Goal: Information Seeking & Learning: Learn about a topic

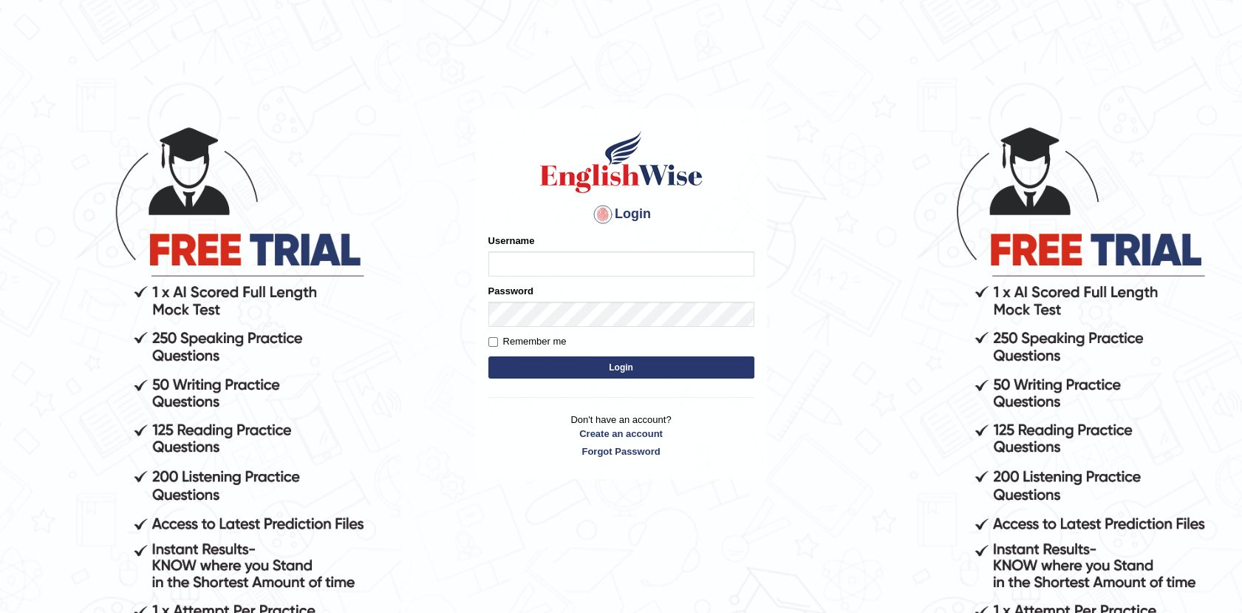
type input "Afreen11"
click at [622, 368] on button "Login" at bounding box center [621, 367] width 266 height 22
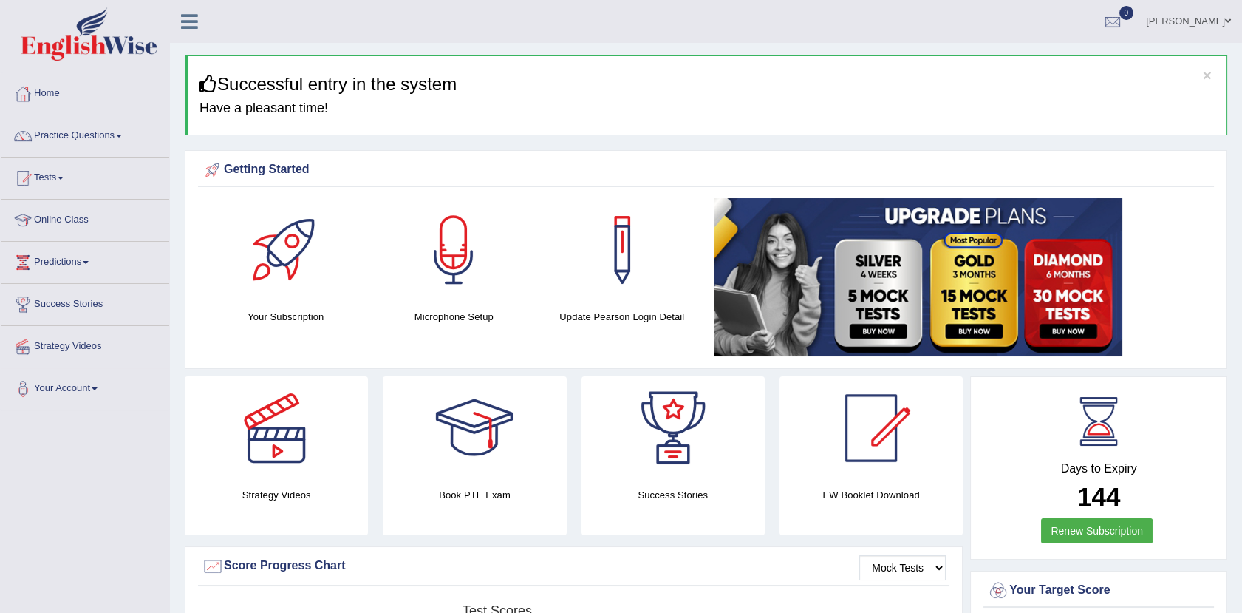
click at [733, 234] on img at bounding box center [918, 277] width 409 height 158
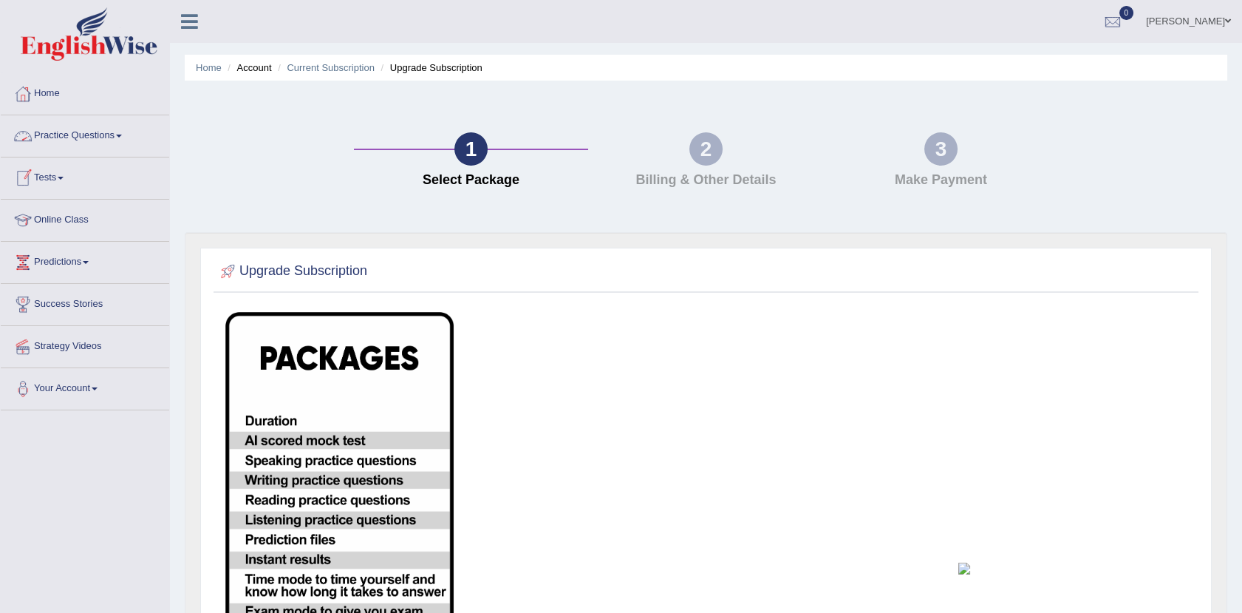
click at [69, 133] on link "Practice Questions" at bounding box center [85, 133] width 168 height 37
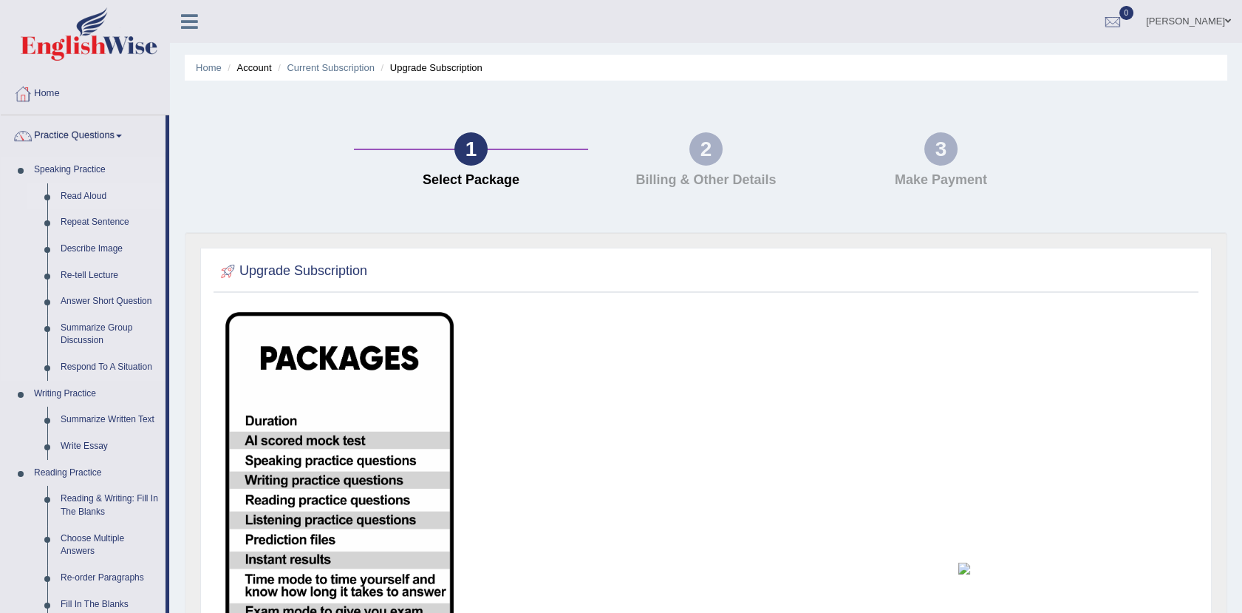
click at [80, 191] on link "Read Aloud" at bounding box center [110, 196] width 112 height 27
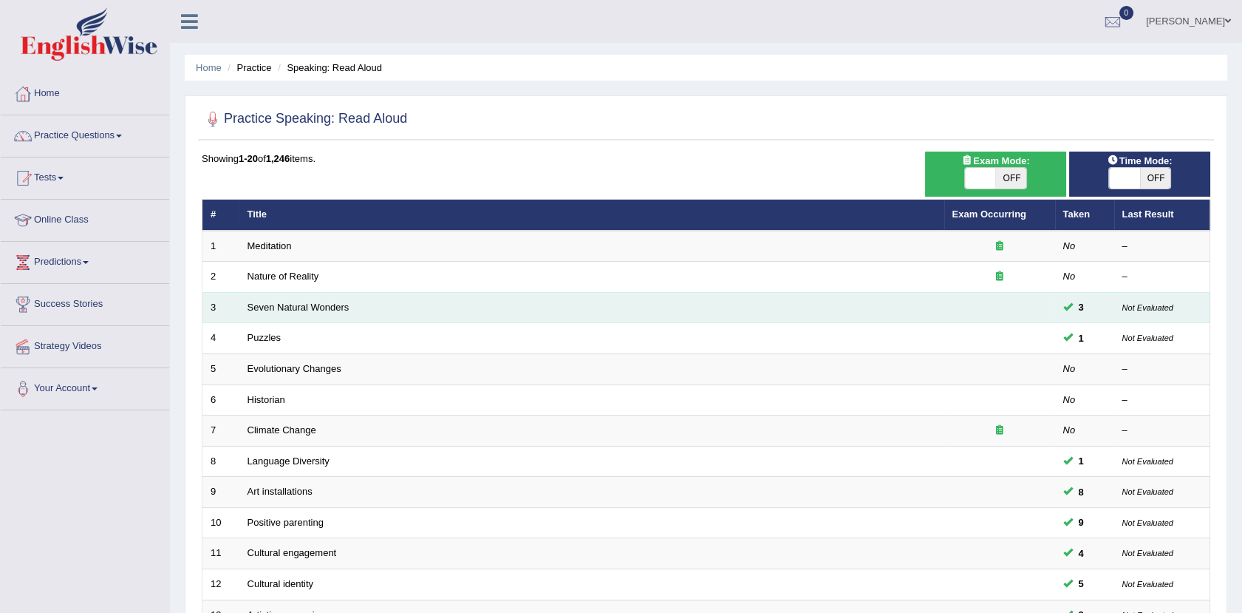
click at [314, 299] on td "Seven Natural Wonders" at bounding box center [591, 307] width 705 height 31
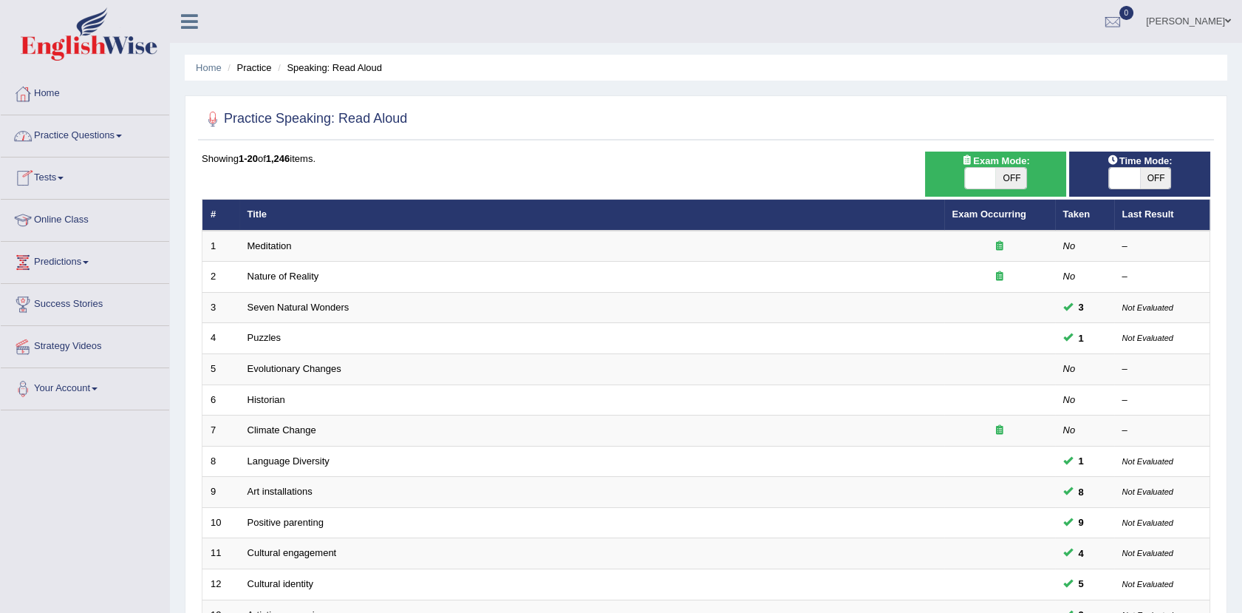
click at [108, 140] on link "Practice Questions" at bounding box center [85, 133] width 168 height 37
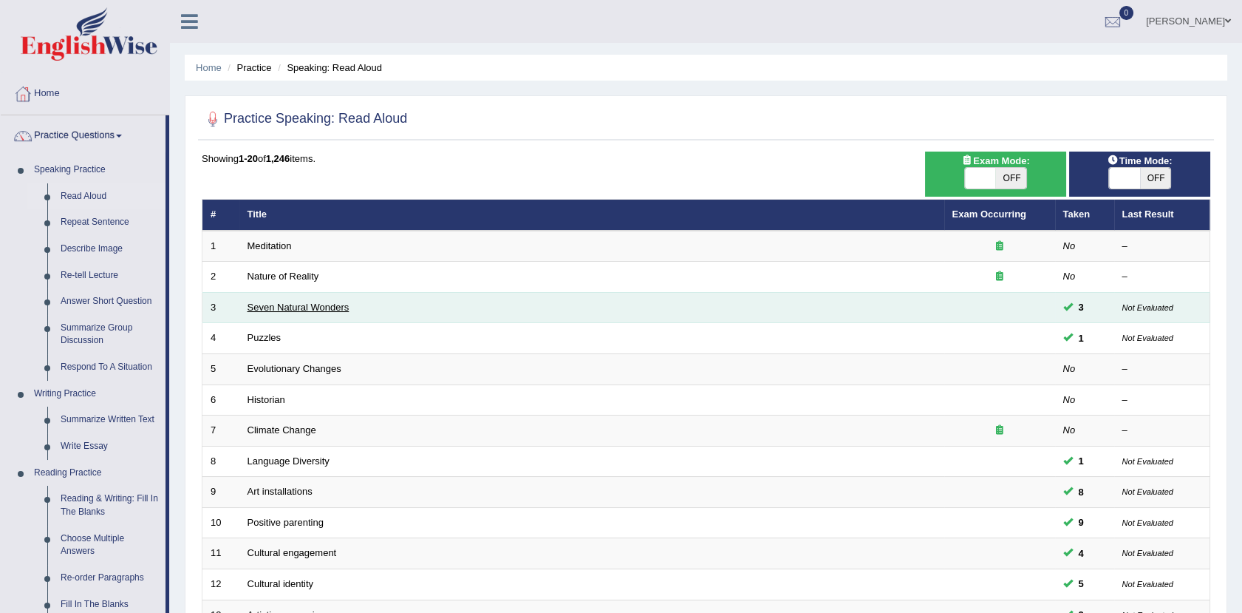
click at [301, 303] on link "Seven Natural Wonders" at bounding box center [299, 306] width 102 height 11
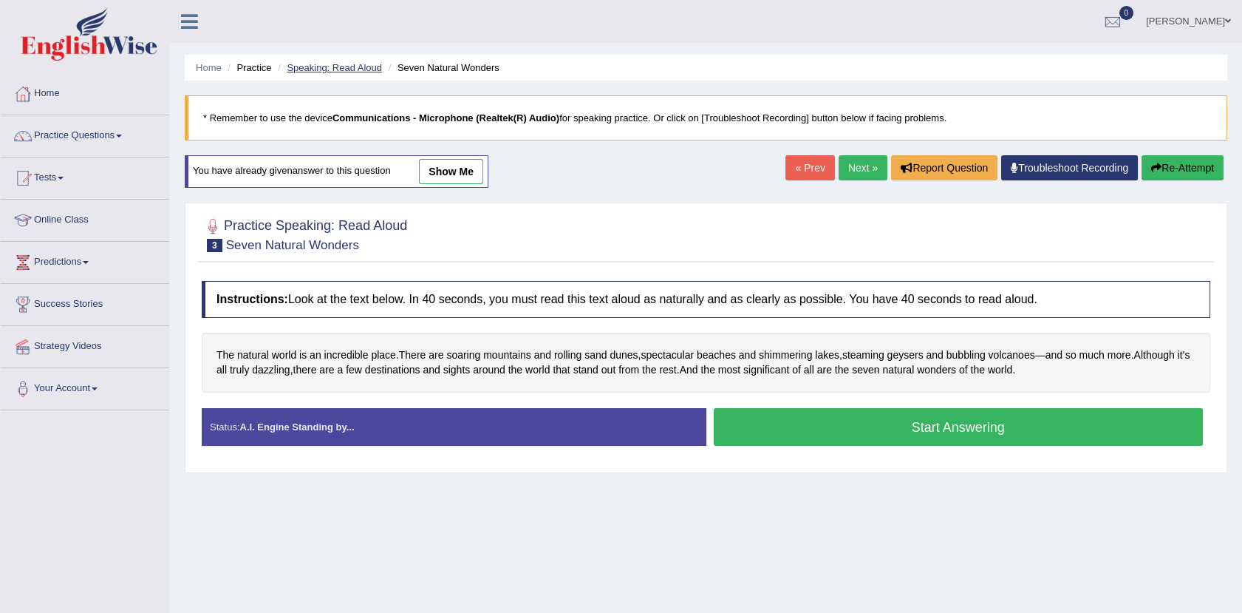
click at [341, 62] on link "Speaking: Read Aloud" at bounding box center [334, 67] width 95 height 11
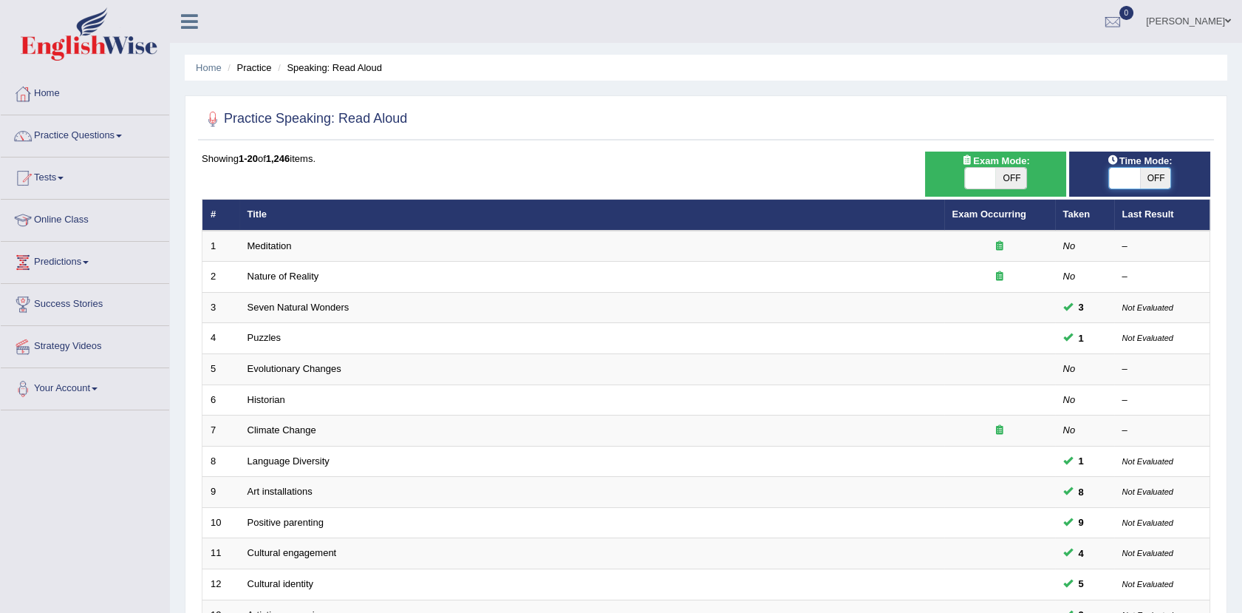
click at [1120, 185] on span at bounding box center [1124, 178] width 31 height 21
checkbox input "true"
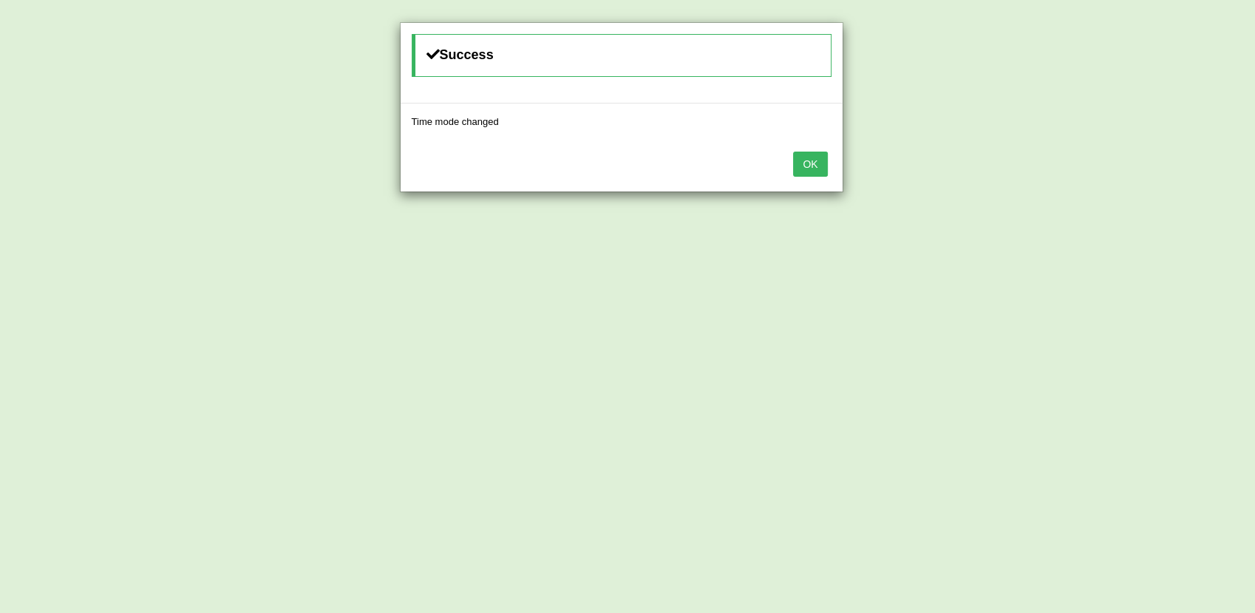
click at [807, 163] on button "OK" at bounding box center [810, 163] width 34 height 25
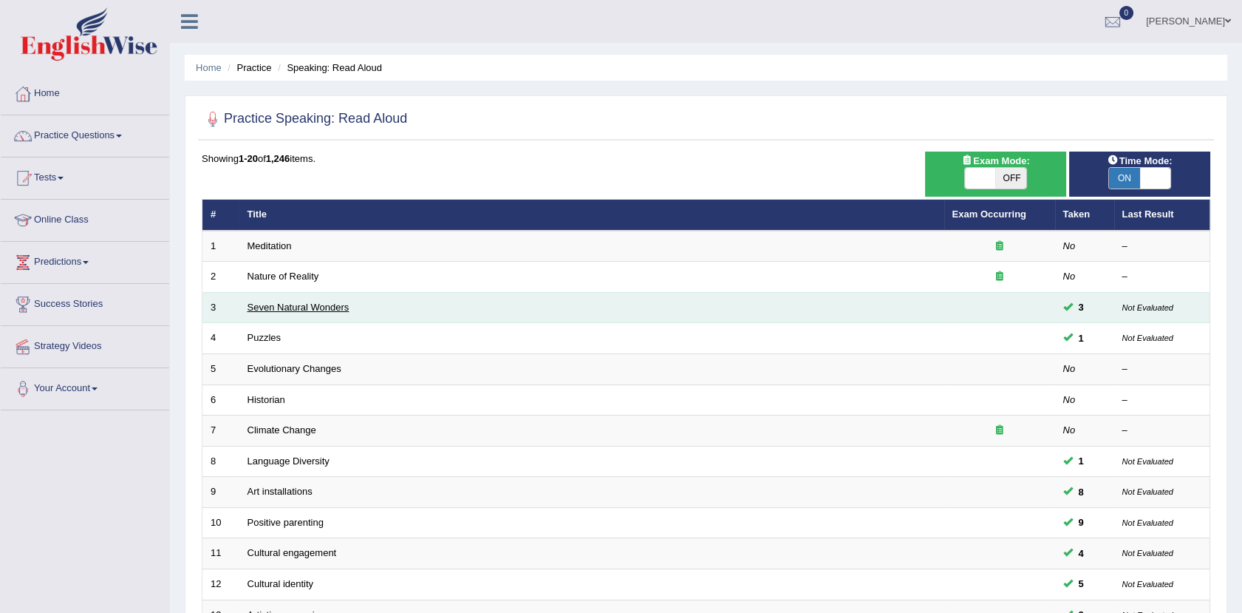
click at [305, 308] on link "Seven Natural Wonders" at bounding box center [299, 306] width 102 height 11
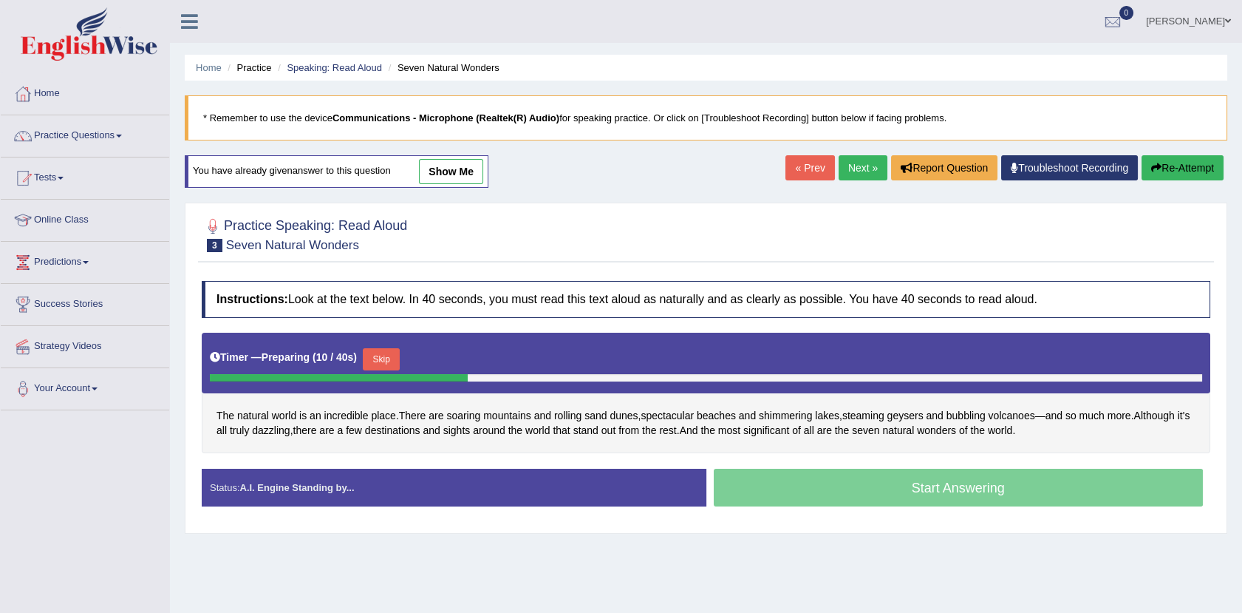
click at [467, 172] on link "show me" at bounding box center [451, 171] width 64 height 25
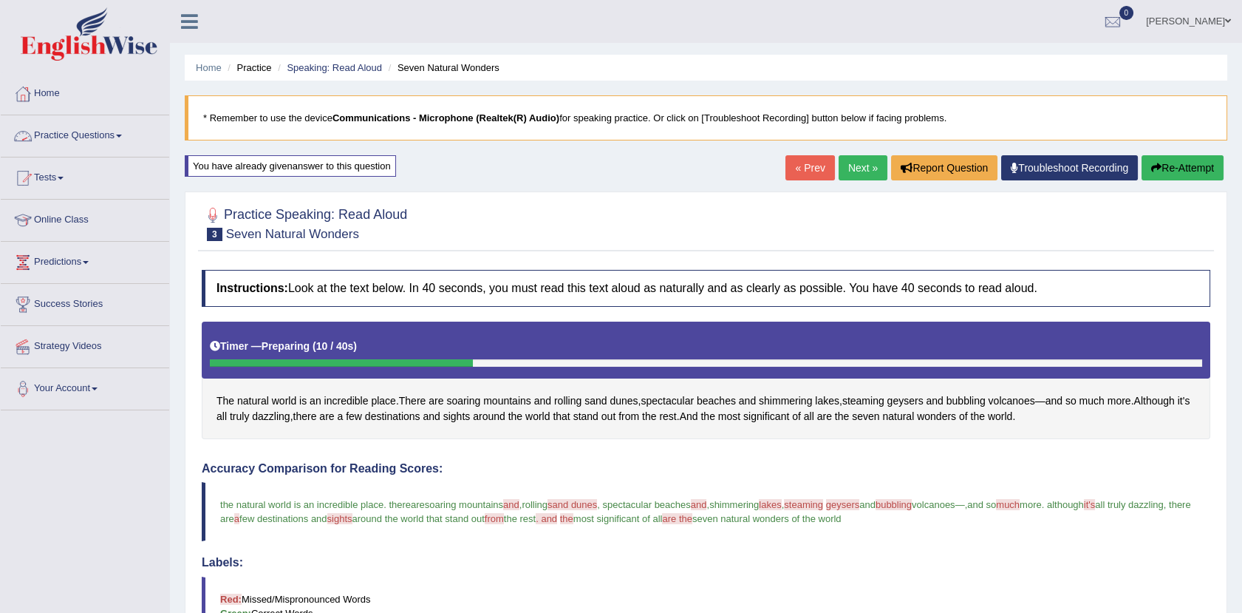
click at [72, 137] on link "Practice Questions" at bounding box center [85, 133] width 168 height 37
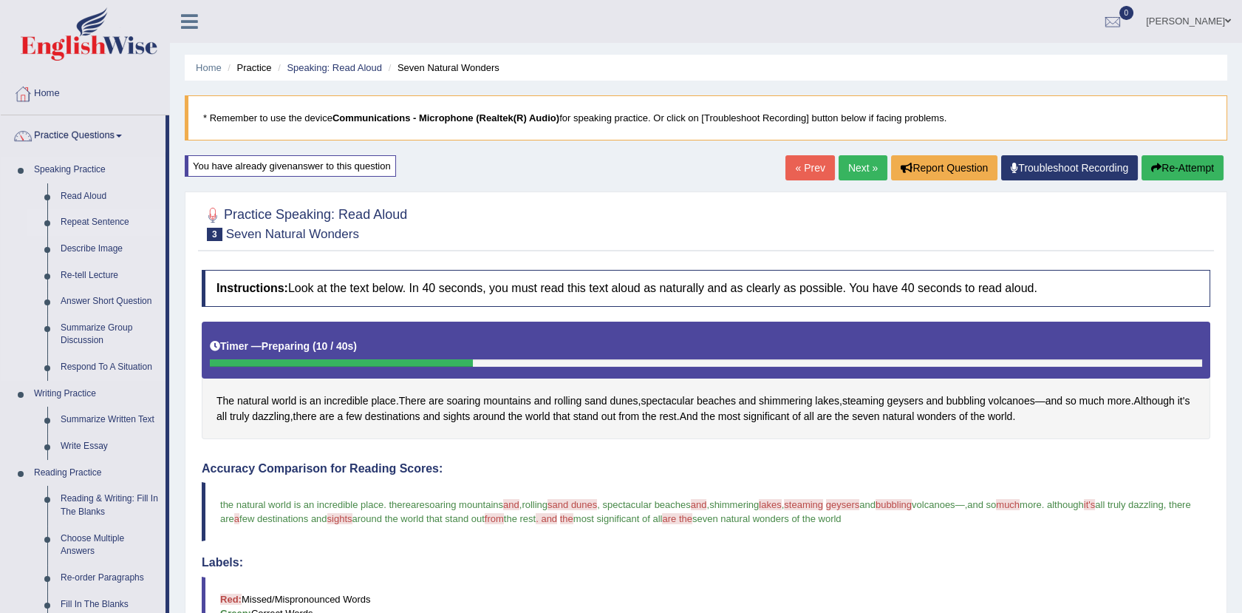
click at [98, 221] on link "Repeat Sentence" at bounding box center [110, 222] width 112 height 27
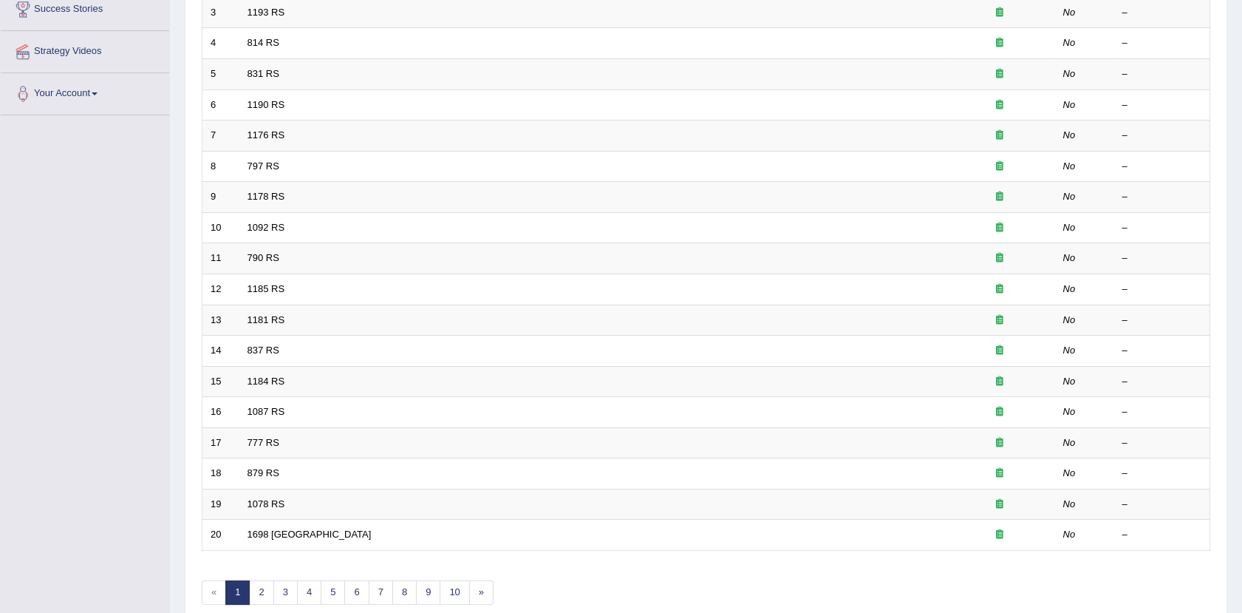
scroll to position [364, 0]
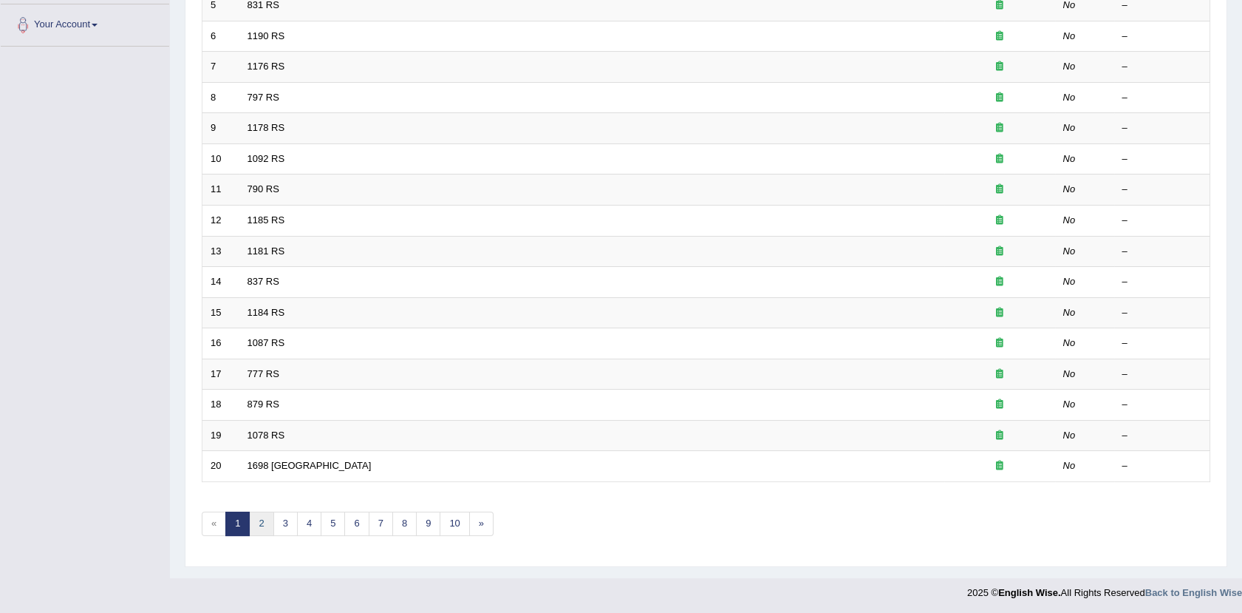
click at [263, 530] on link "2" at bounding box center [261, 523] width 24 height 24
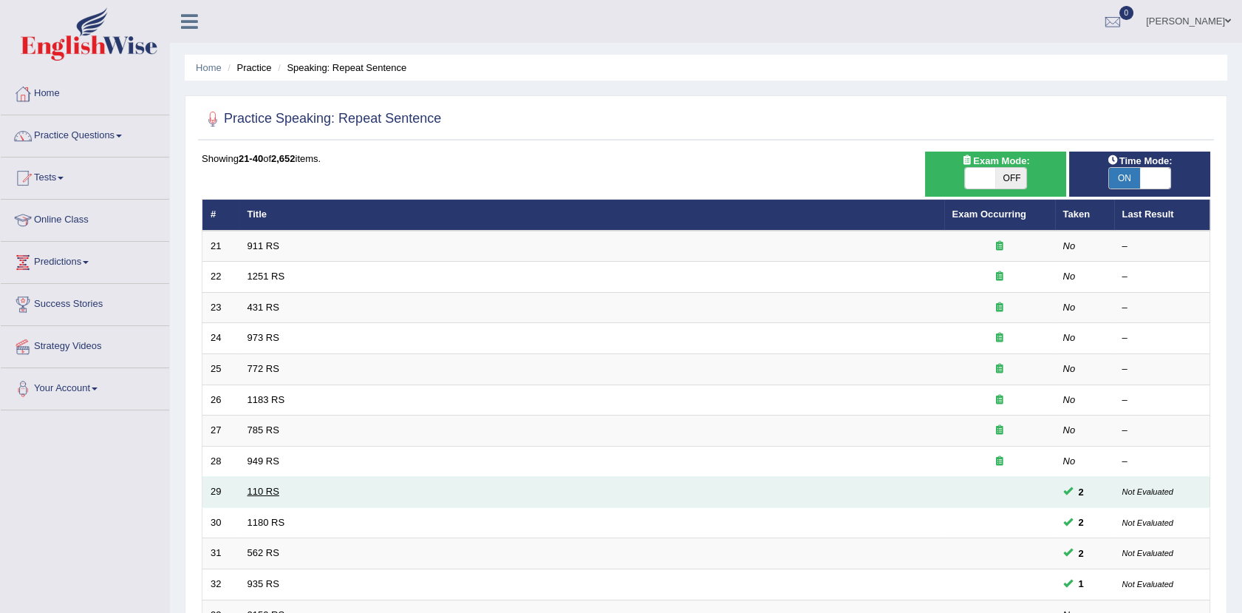
click at [265, 491] on link "110 RS" at bounding box center [264, 490] width 32 height 11
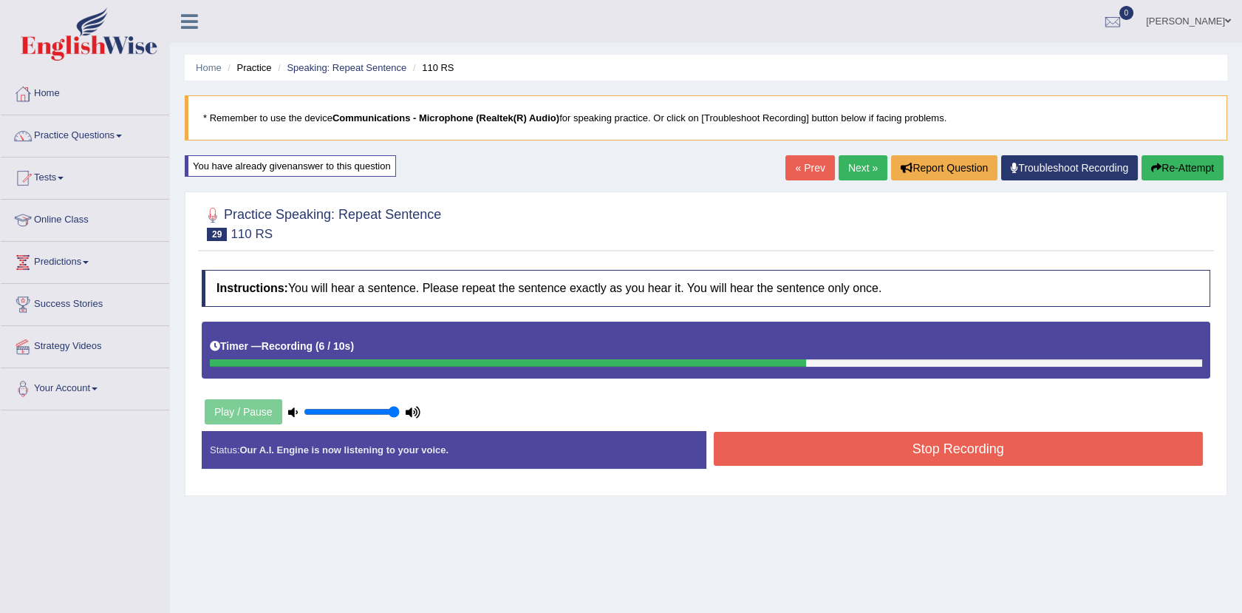
click at [842, 449] on button "Stop Recording" at bounding box center [959, 449] width 490 height 34
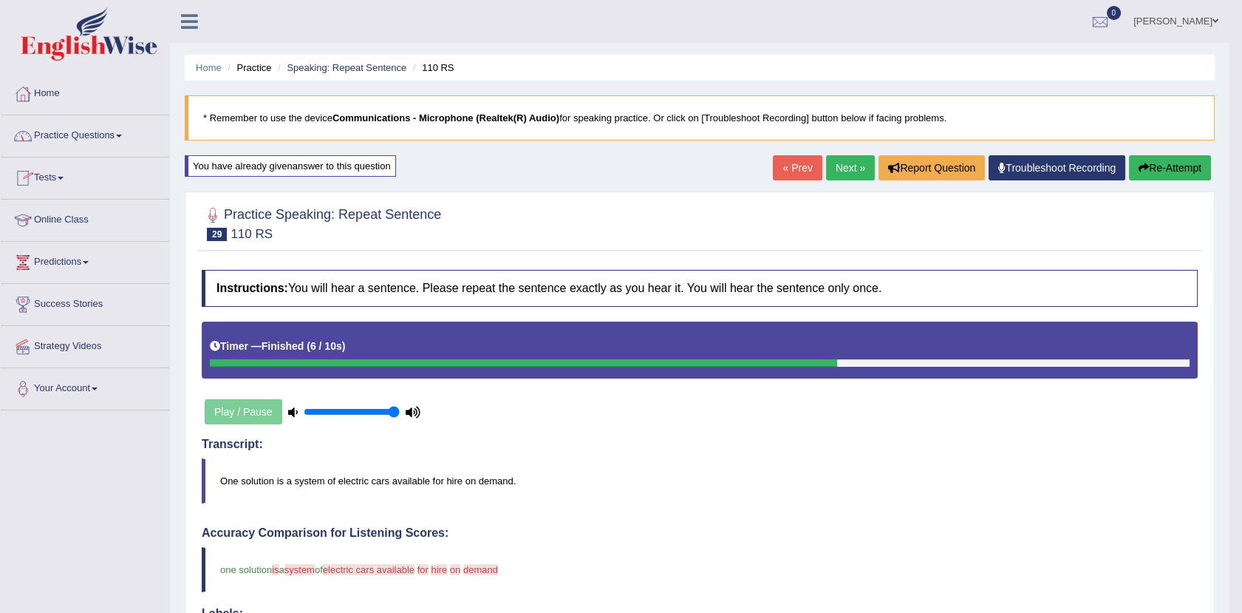
click at [83, 146] on link "Practice Questions" at bounding box center [85, 133] width 168 height 37
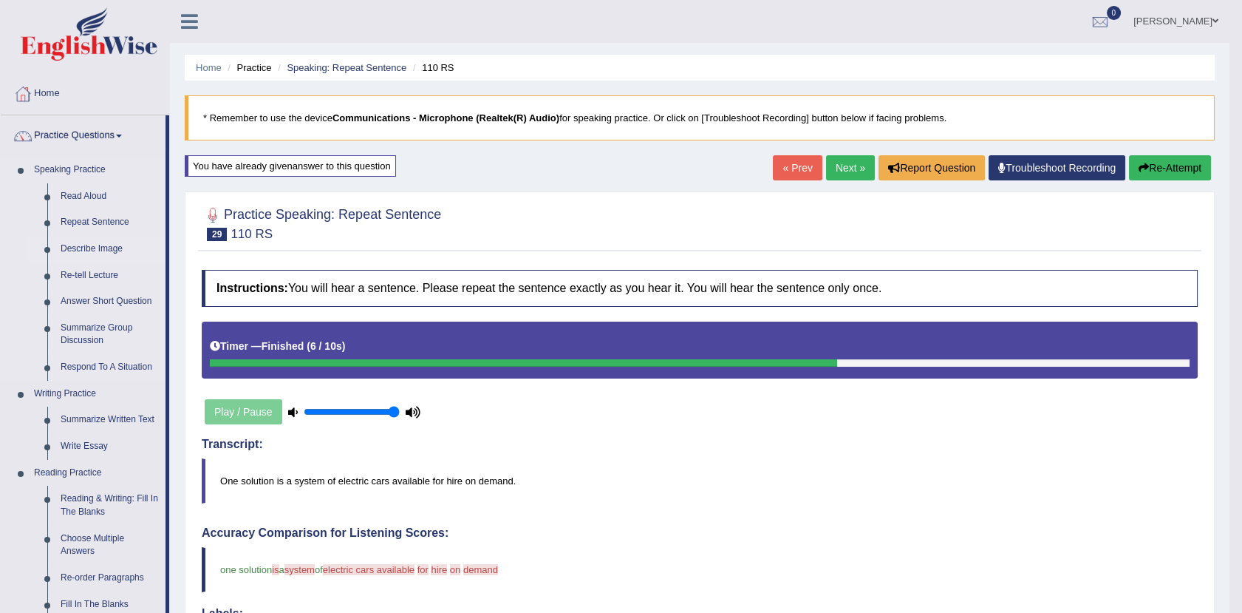
click at [92, 245] on link "Describe Image" at bounding box center [110, 249] width 112 height 27
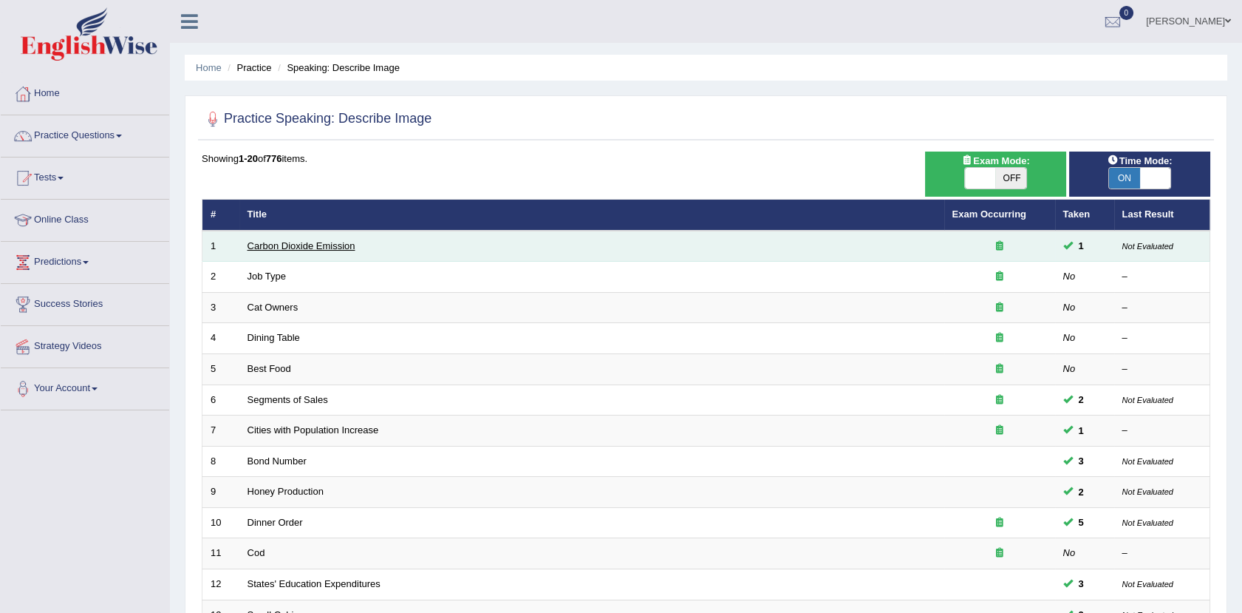
click at [313, 245] on link "Carbon Dioxide Emission" at bounding box center [302, 245] width 108 height 11
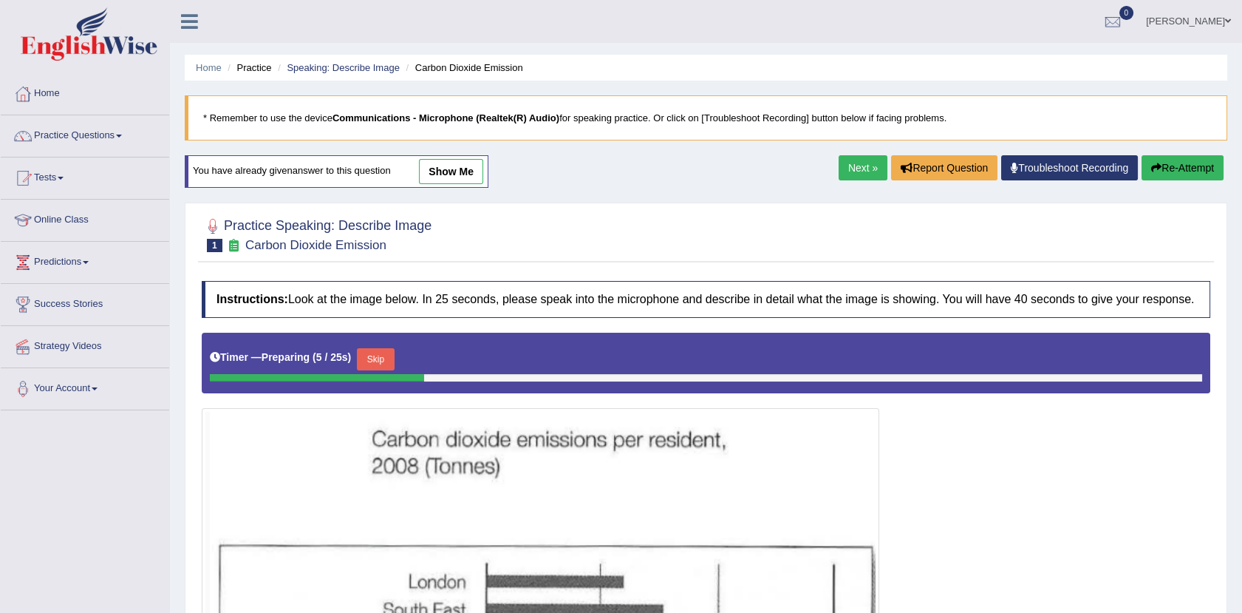
click at [473, 171] on link "show me" at bounding box center [451, 171] width 64 height 25
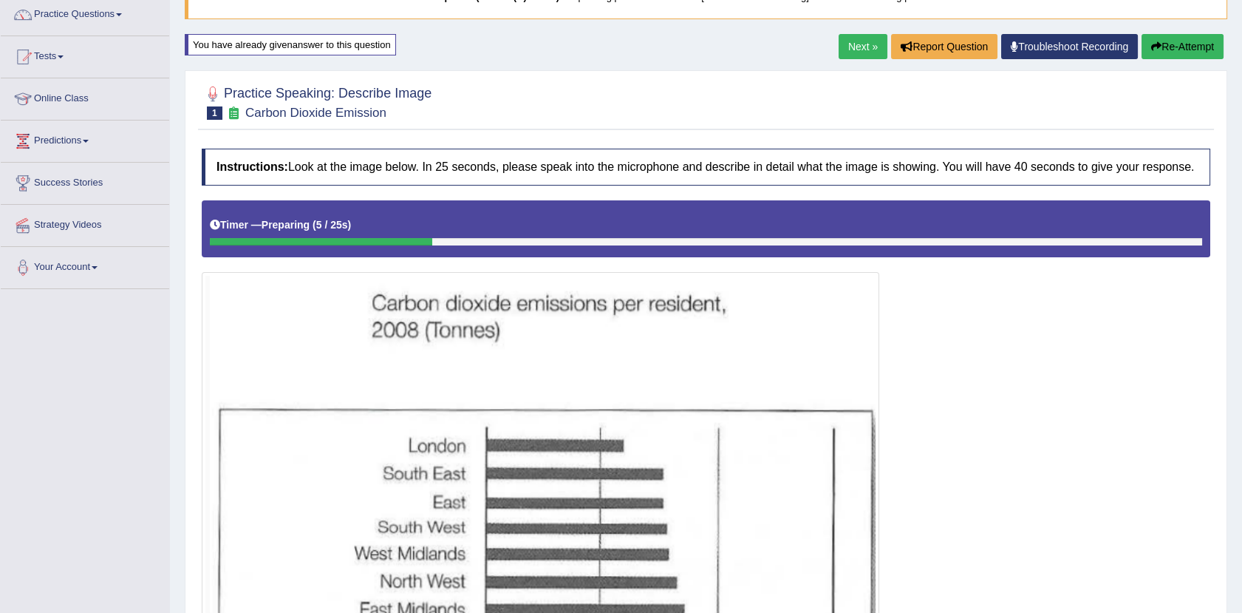
scroll to position [266, 0]
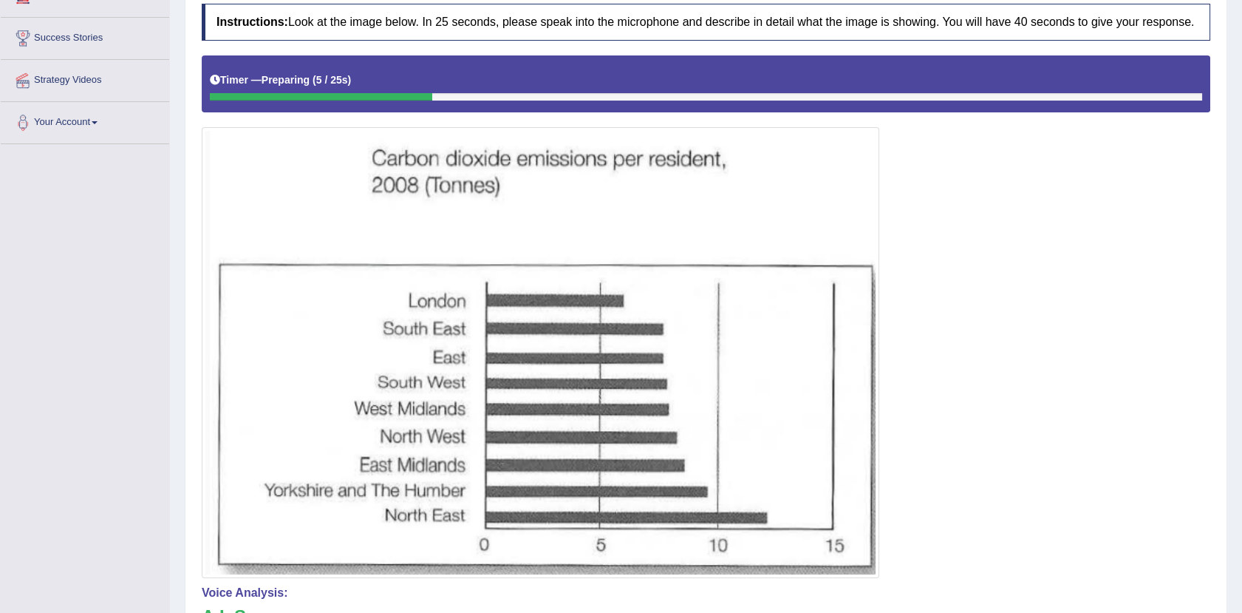
click at [974, 266] on div at bounding box center [706, 316] width 1009 height 522
click at [887, 245] on div at bounding box center [706, 316] width 1009 height 522
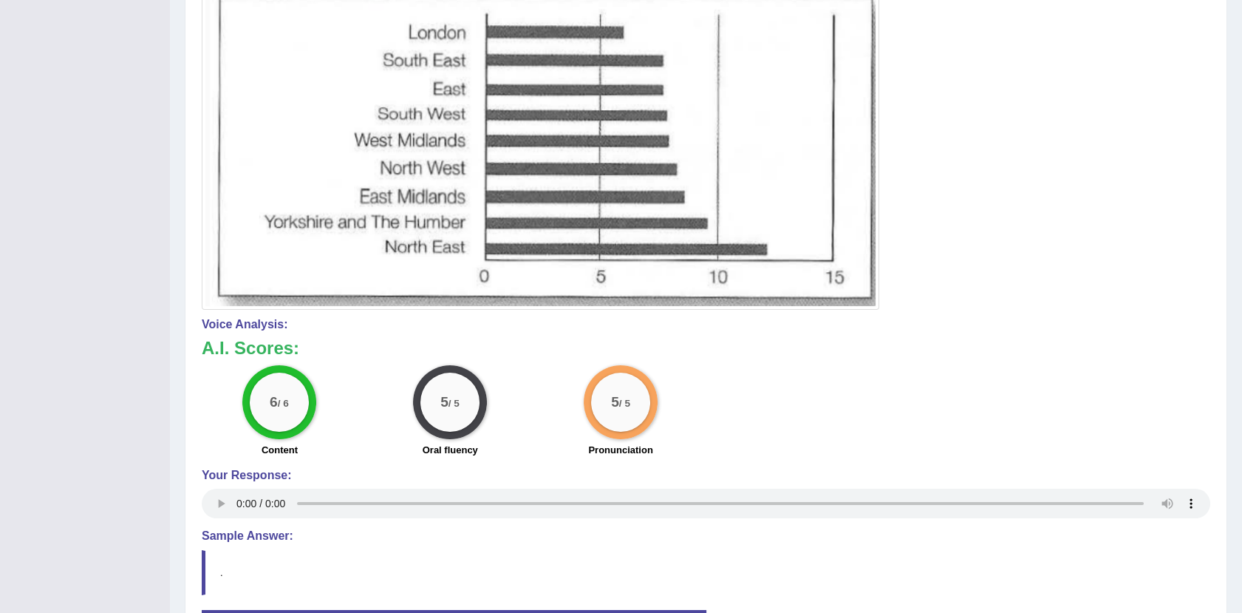
scroll to position [547, 0]
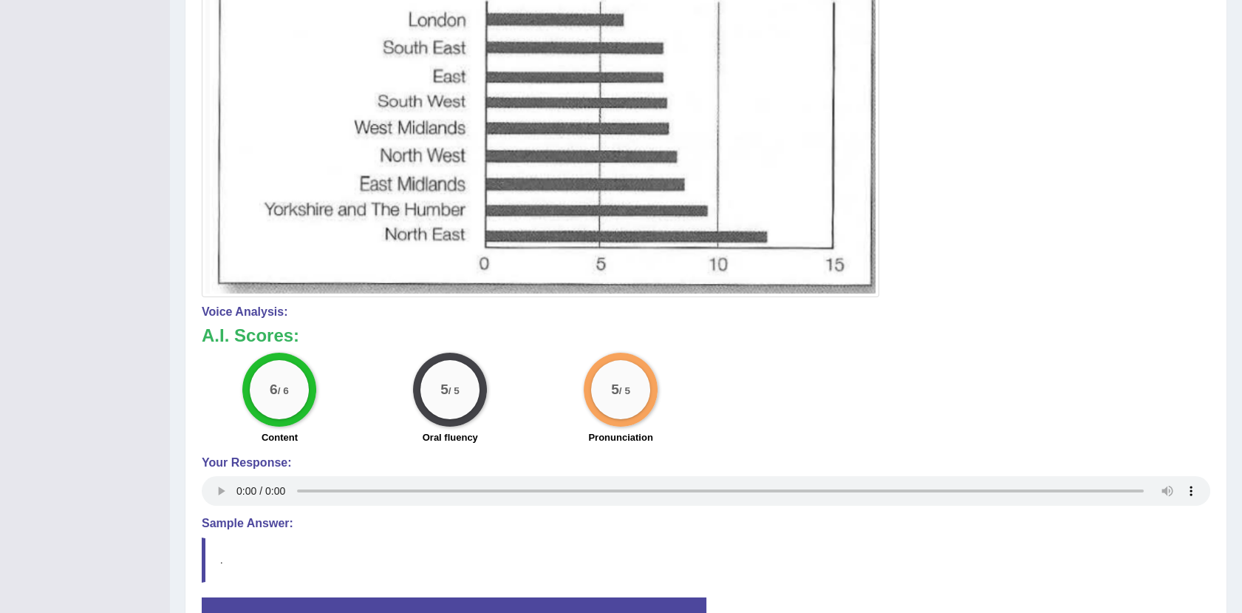
click at [581, 103] on div "Instructions: Look at the image below. In 25 seconds, please speak into the mic…" at bounding box center [706, 185] width 1016 height 938
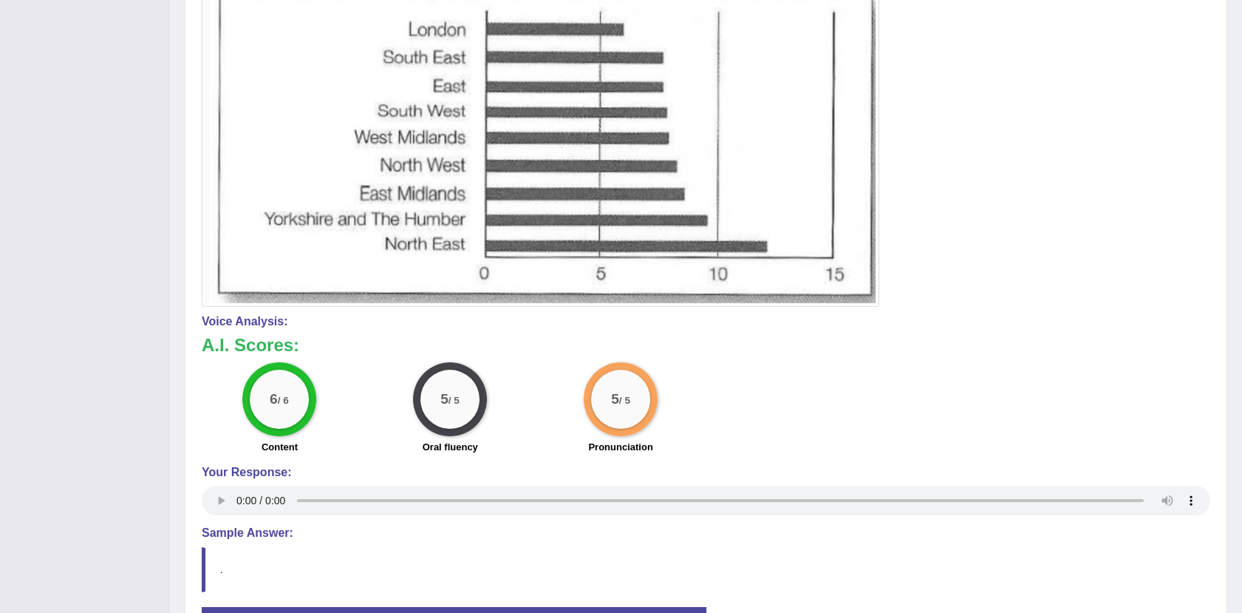
scroll to position [543, 0]
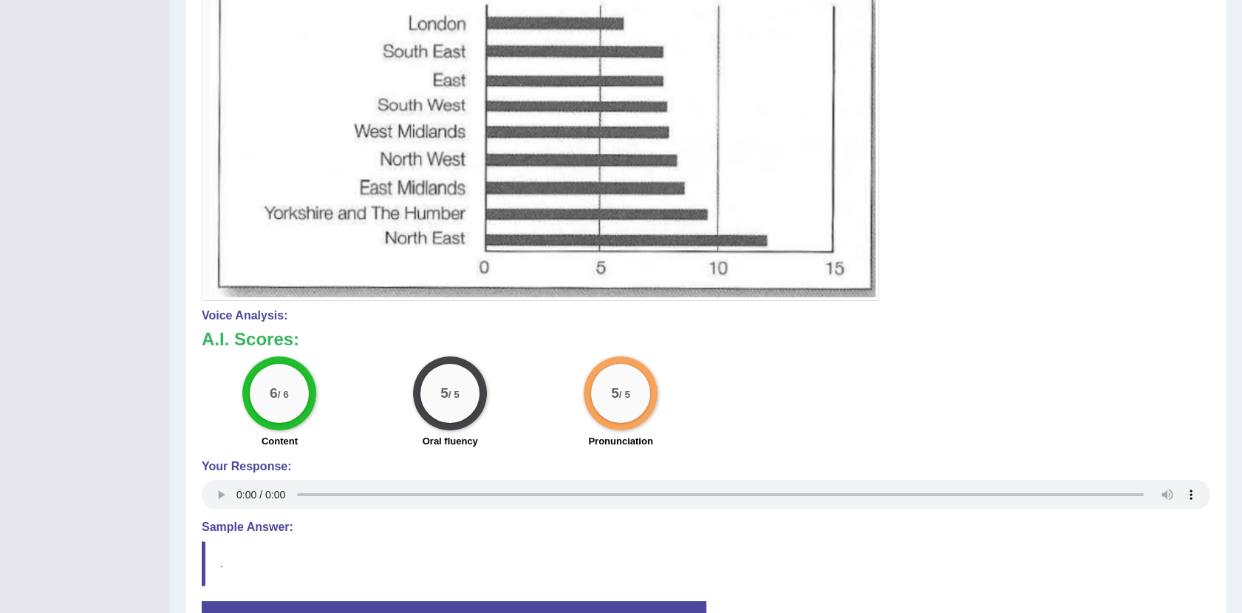
click at [1240, 451] on div "Home Practice Speaking: Describe Image Carbon Dioxide Emission * Remember to us…" at bounding box center [706, 67] width 1072 height 1220
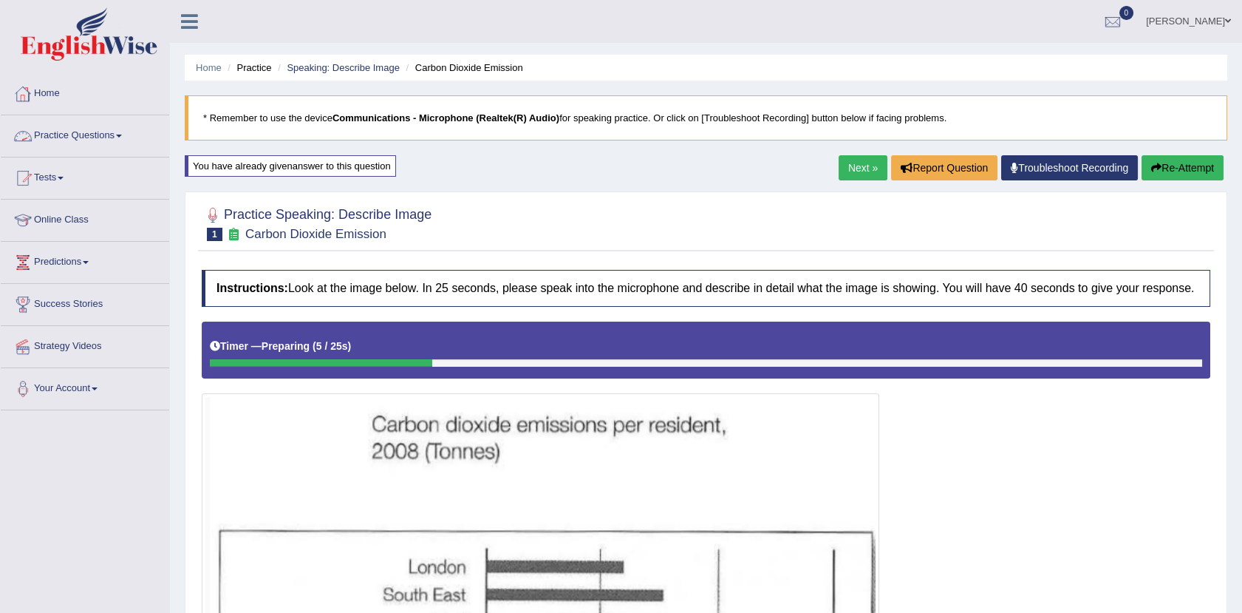
click at [94, 143] on link "Practice Questions" at bounding box center [85, 133] width 168 height 37
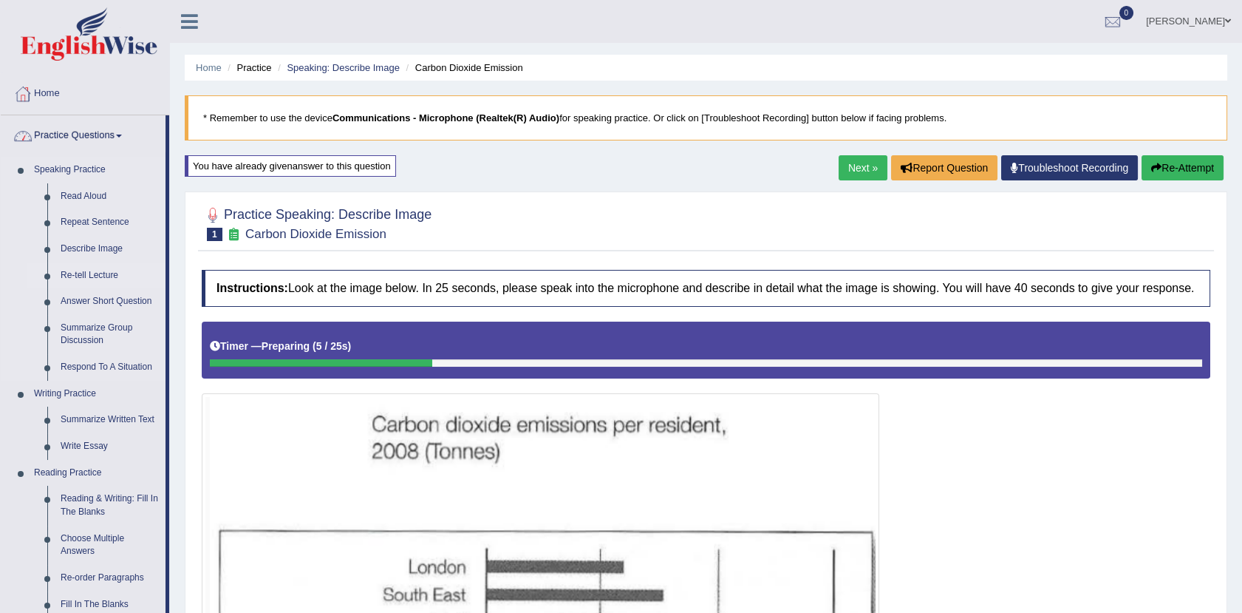
click at [102, 273] on link "Re-tell Lecture" at bounding box center [110, 275] width 112 height 27
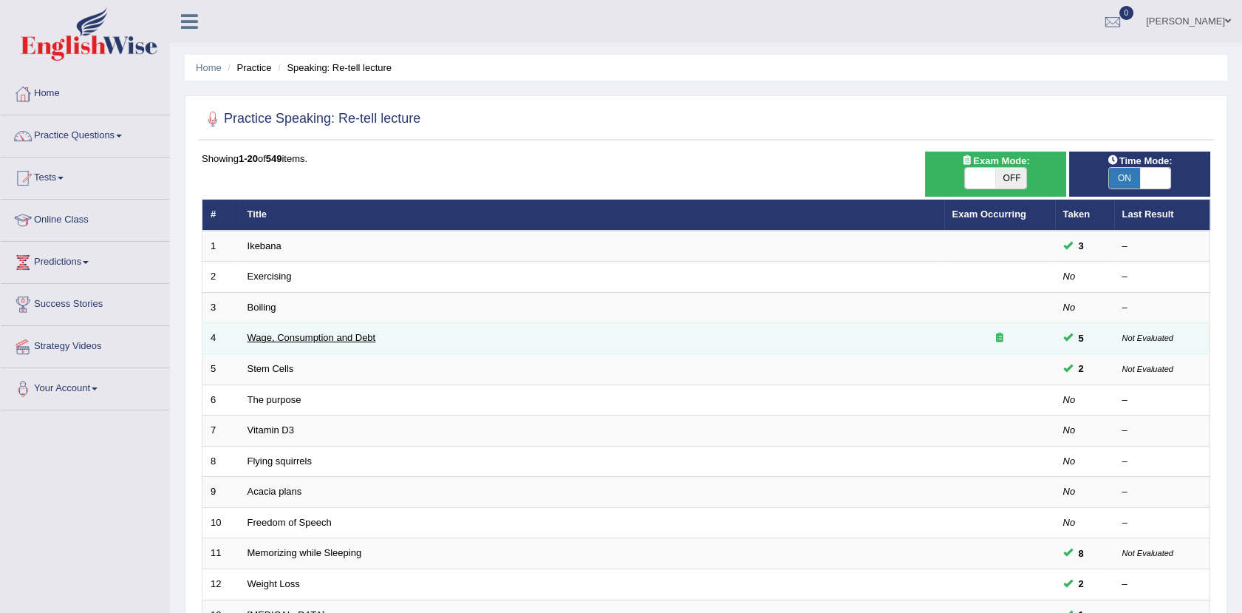
click at [352, 338] on link "Wage, Consumption and Debt" at bounding box center [312, 337] width 129 height 11
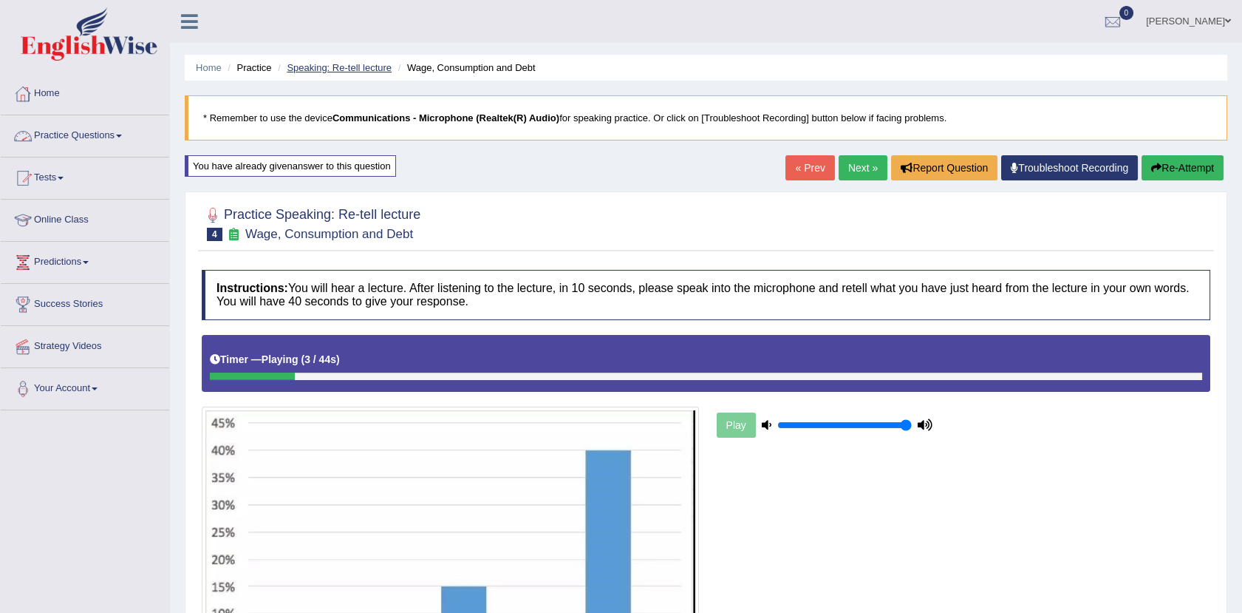
click at [354, 69] on link "Speaking: Re-tell lecture" at bounding box center [339, 67] width 105 height 11
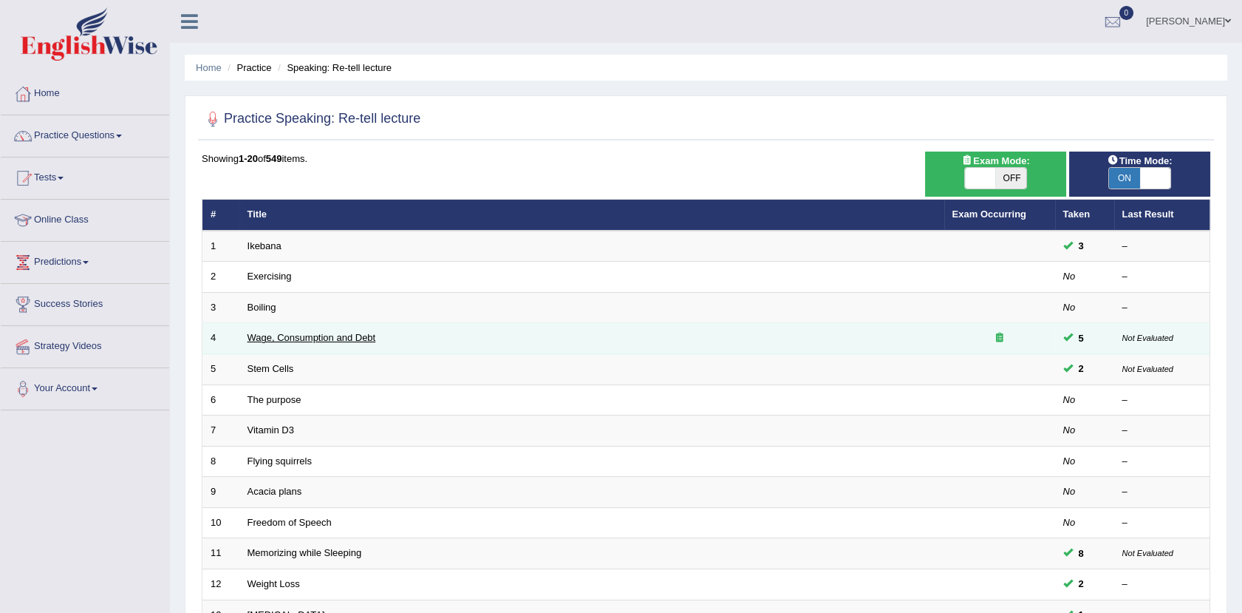
click at [364, 336] on link "Wage, Consumption and Debt" at bounding box center [312, 337] width 129 height 11
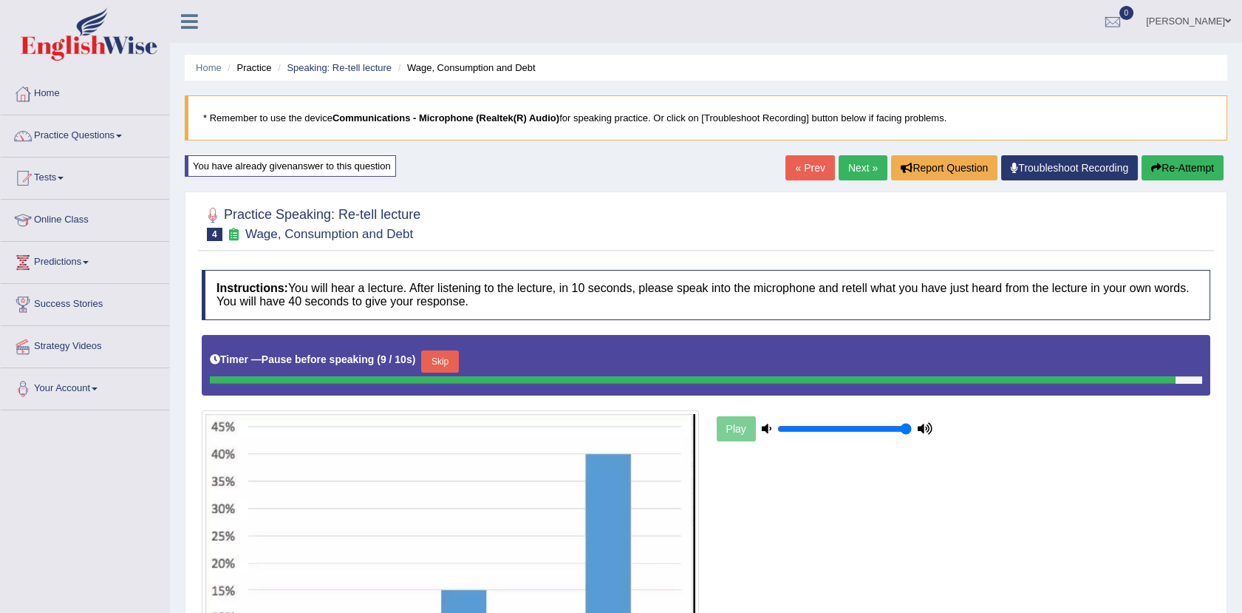
click at [1170, 163] on button "Re-Attempt" at bounding box center [1183, 167] width 82 height 25
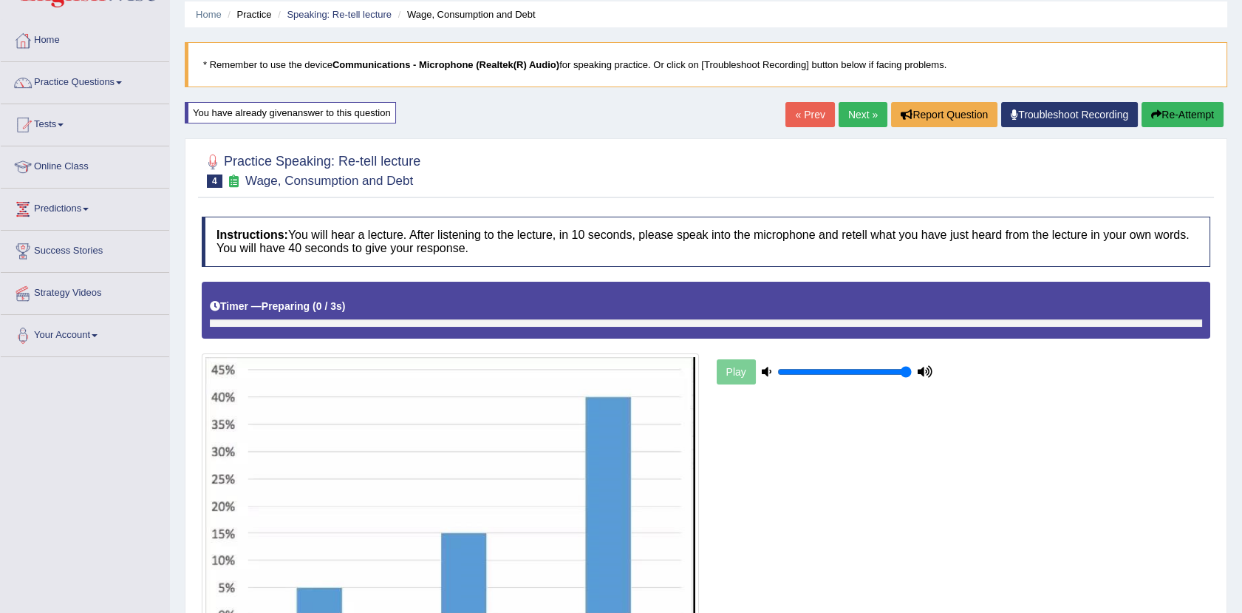
scroll to position [18, 0]
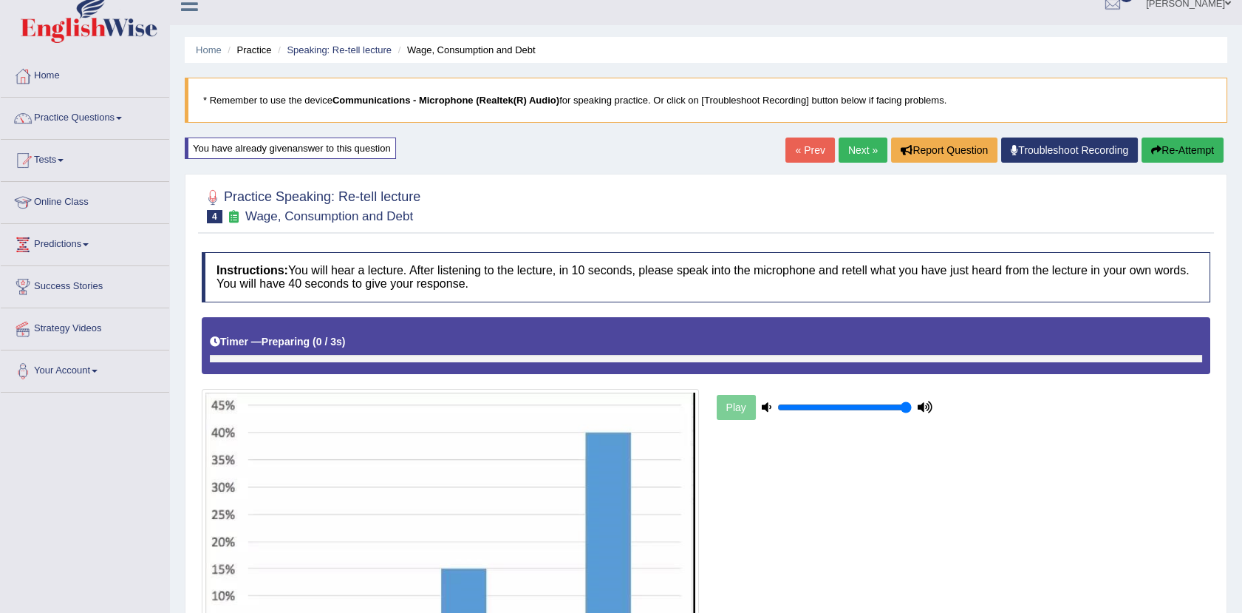
drag, startPoint x: 1238, startPoint y: 252, endPoint x: 1251, endPoint y: 262, distance: 15.8
click at [1241, 262] on html "Toggle navigation Home Practice Questions Speaking Practice Read Aloud Repeat S…" at bounding box center [621, 288] width 1242 height 613
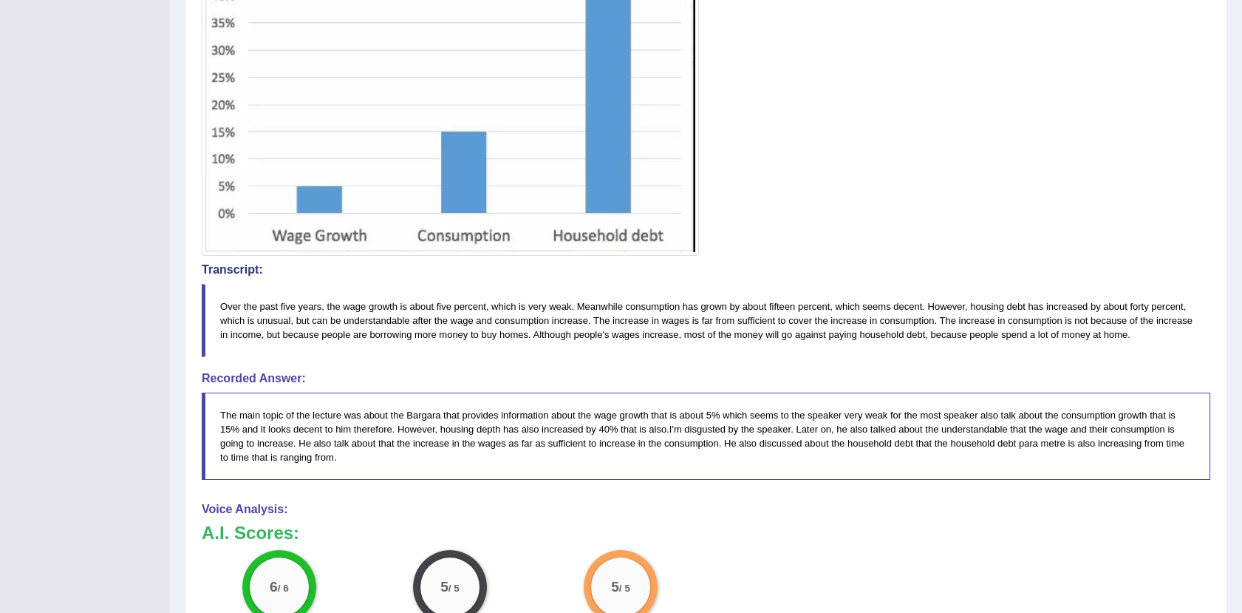
scroll to position [92, 0]
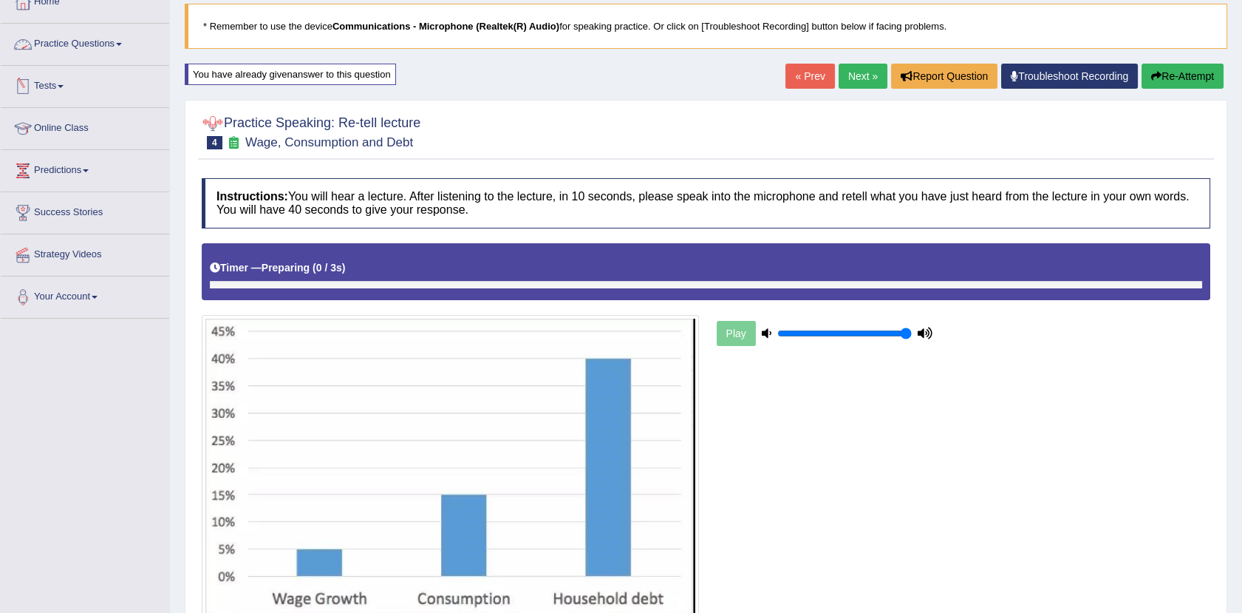
click at [72, 46] on link "Practice Questions" at bounding box center [85, 42] width 168 height 37
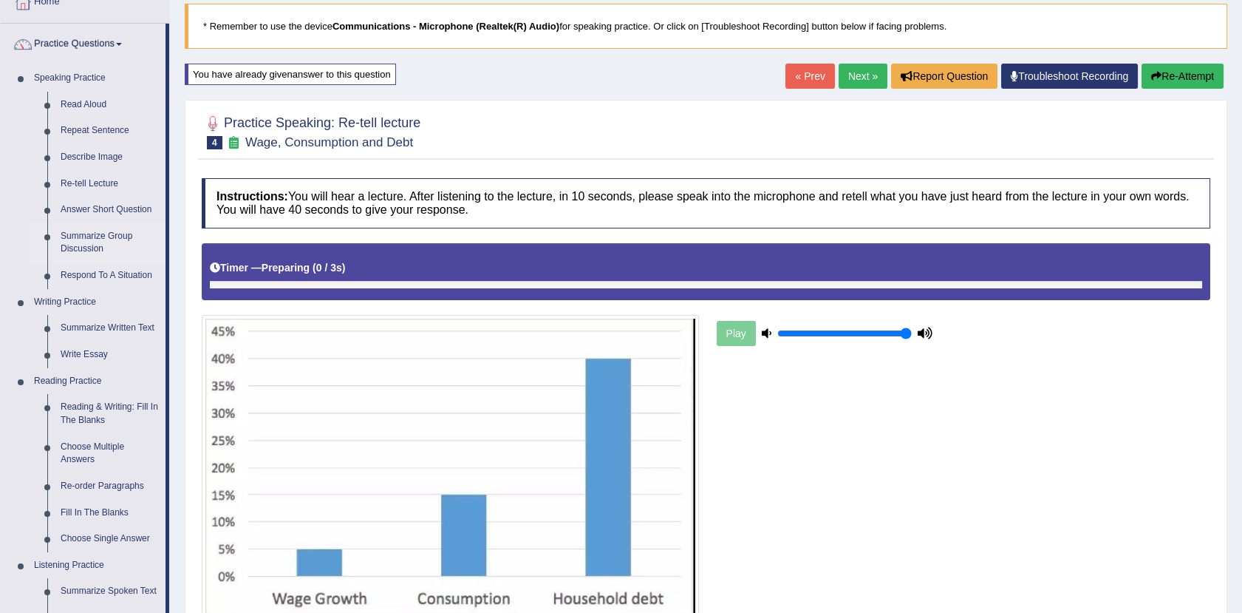
click at [89, 237] on link "Summarize Group Discussion" at bounding box center [110, 242] width 112 height 39
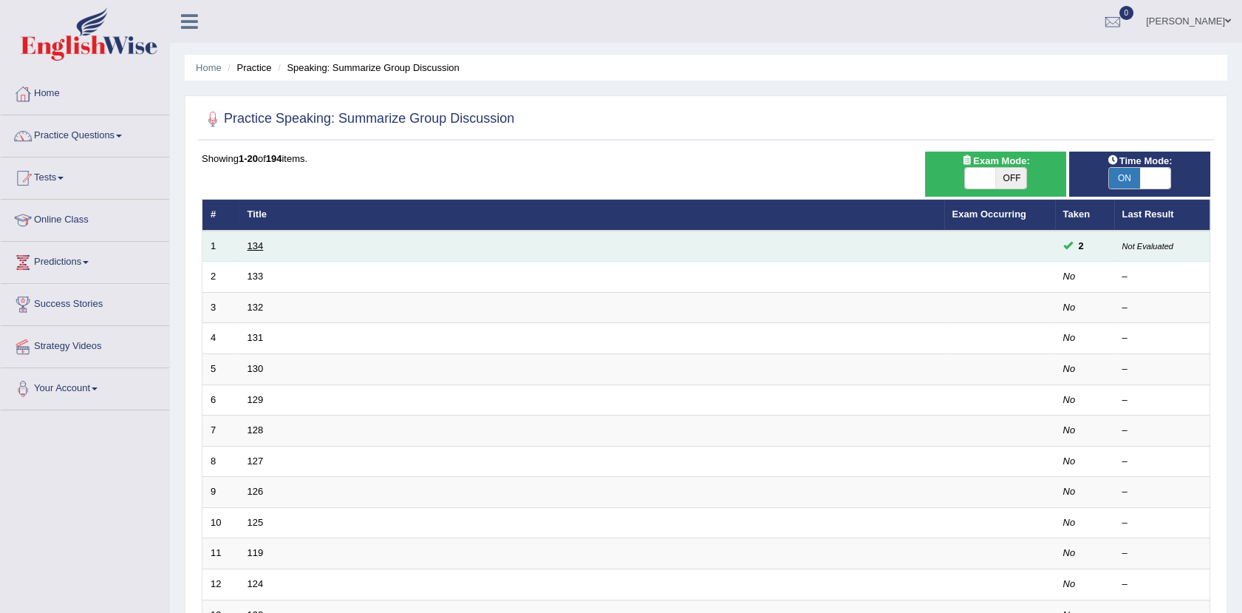
click at [259, 240] on link "134" at bounding box center [256, 245] width 16 height 11
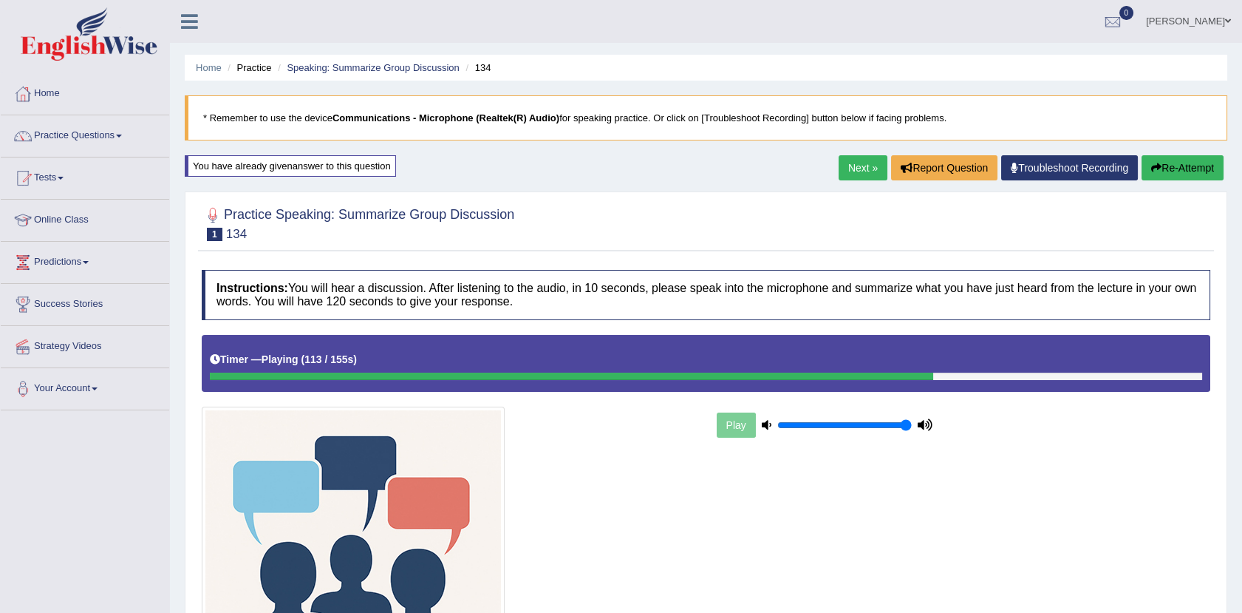
click at [1058, 112] on blockquote "* Remember to use the device Communications - Microphone (Realtek(R) Audio) for…" at bounding box center [706, 117] width 1043 height 45
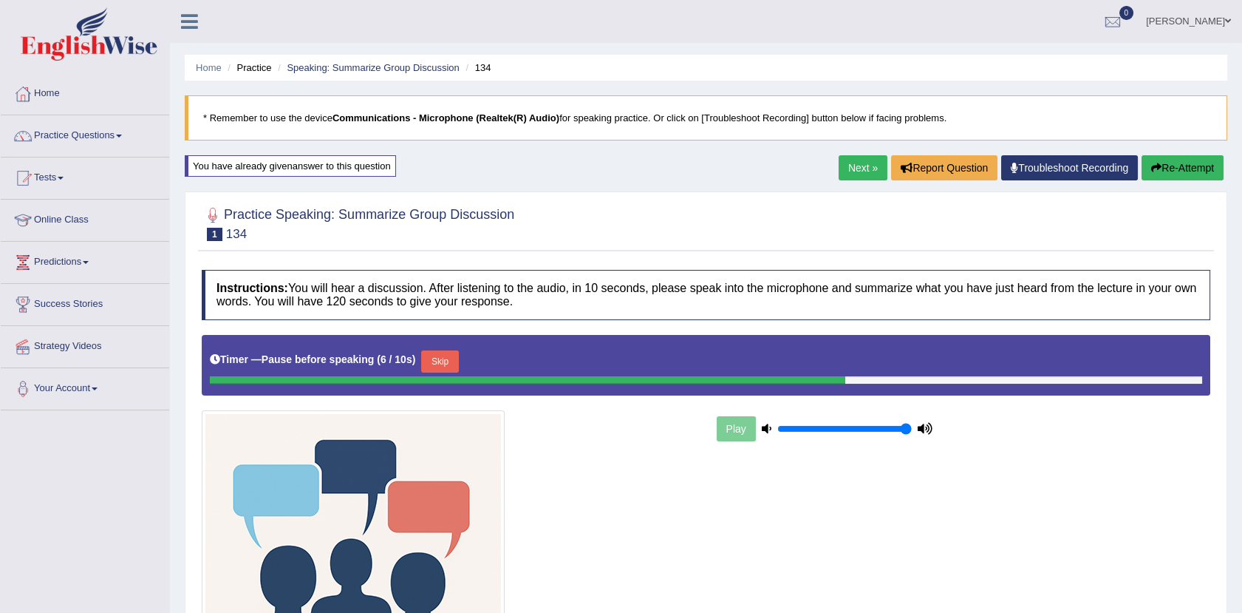
click at [1165, 156] on button "Re-Attempt" at bounding box center [1183, 167] width 82 height 25
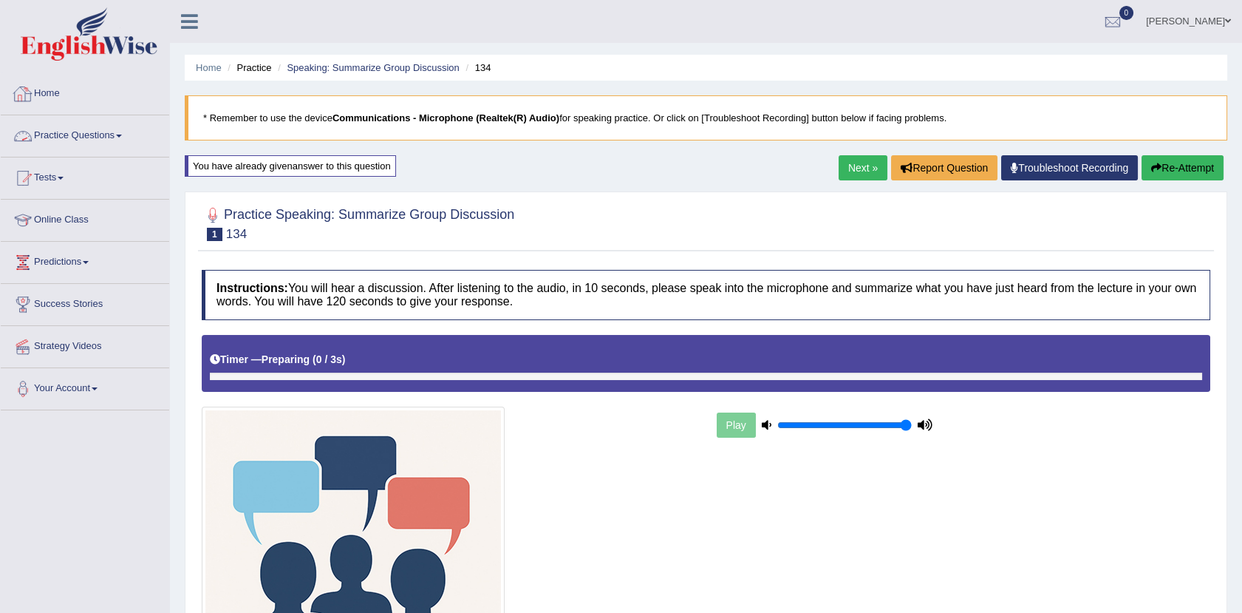
click at [106, 130] on link "Practice Questions" at bounding box center [85, 133] width 168 height 37
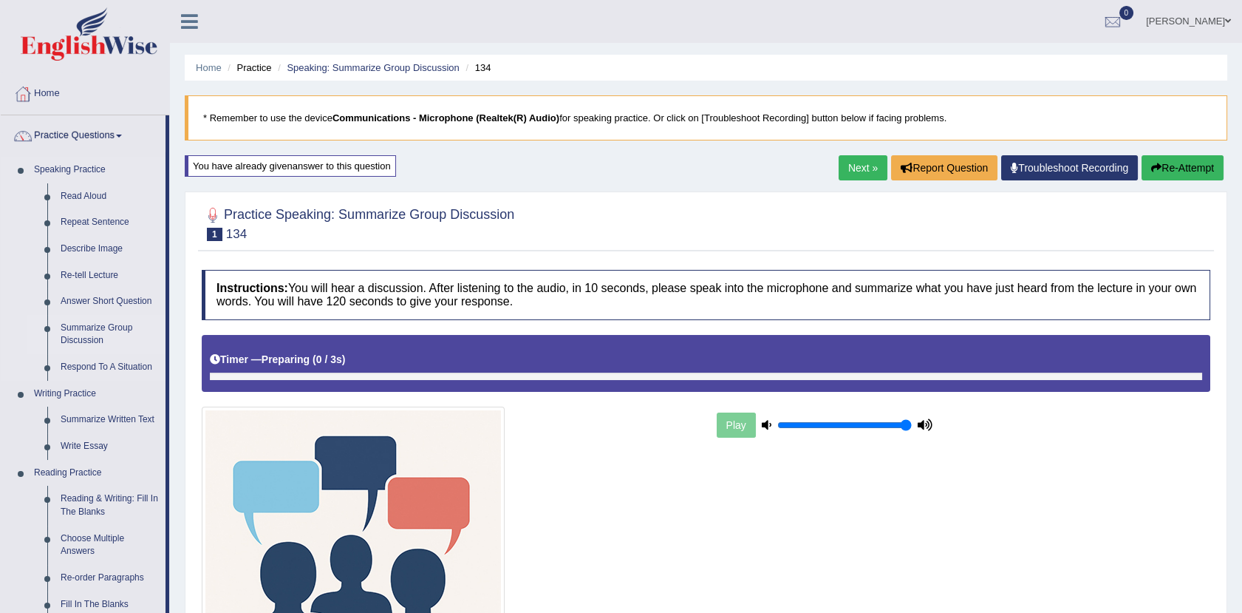
click at [89, 330] on link "Summarize Group Discussion" at bounding box center [110, 334] width 112 height 39
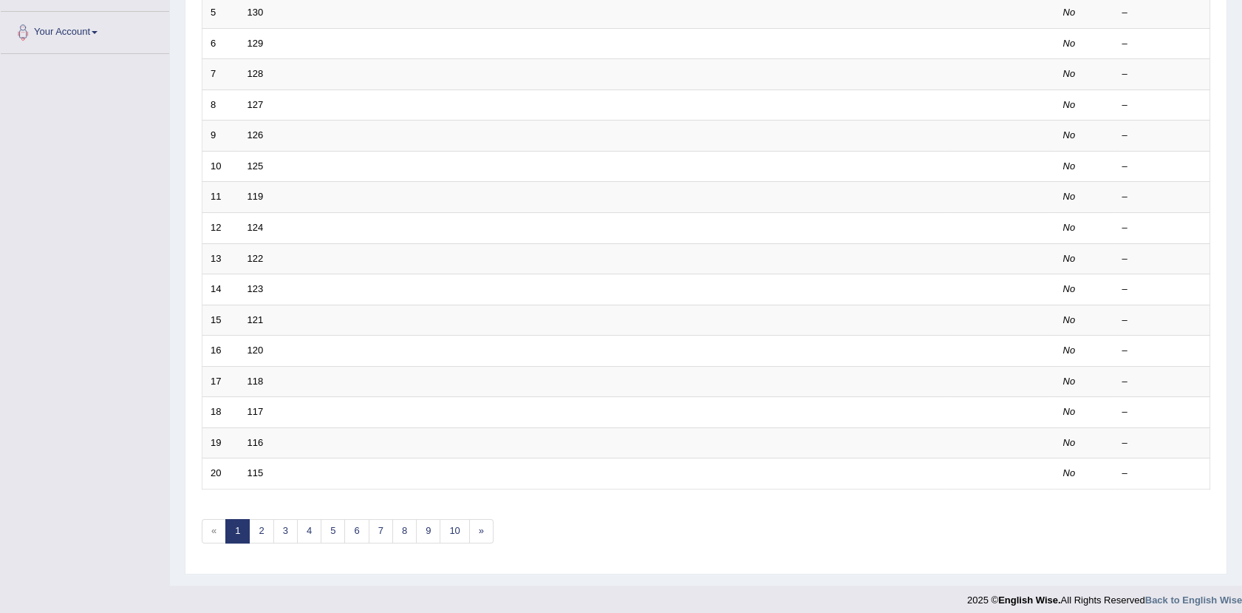
scroll to position [364, 0]
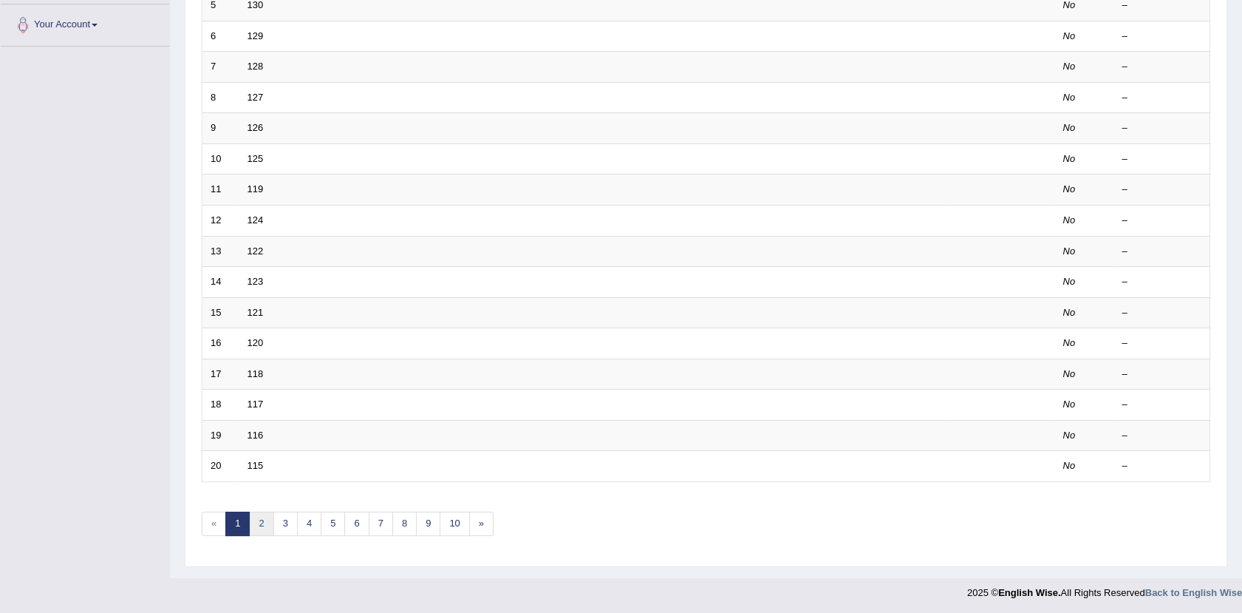
click at [268, 520] on link "2" at bounding box center [261, 523] width 24 height 24
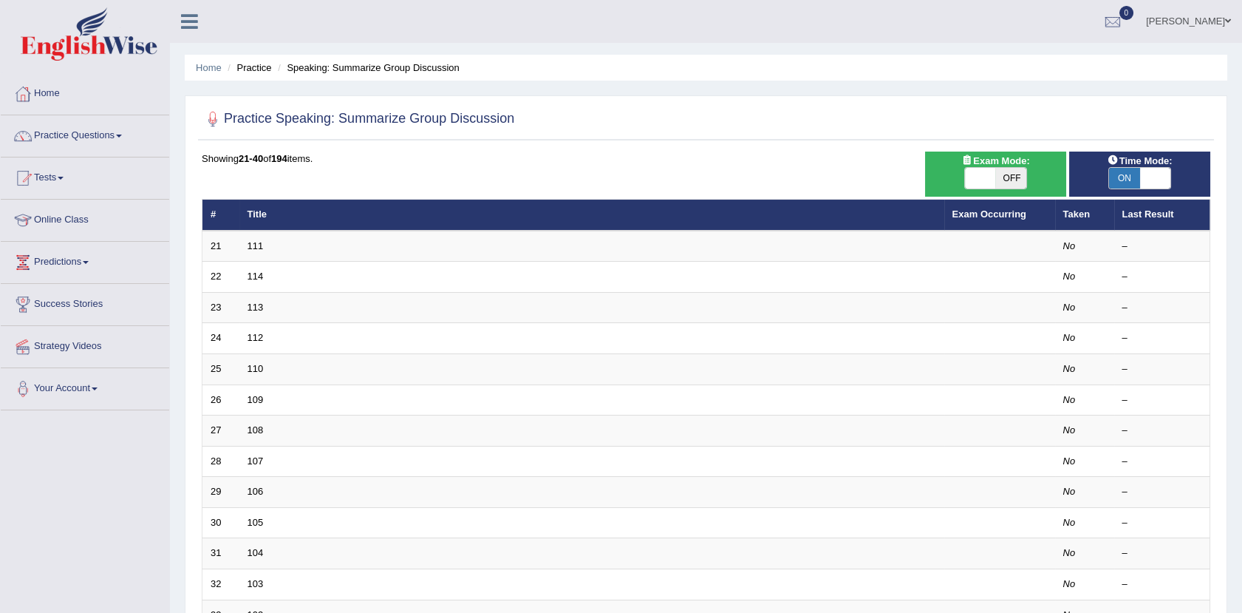
scroll to position [364, 0]
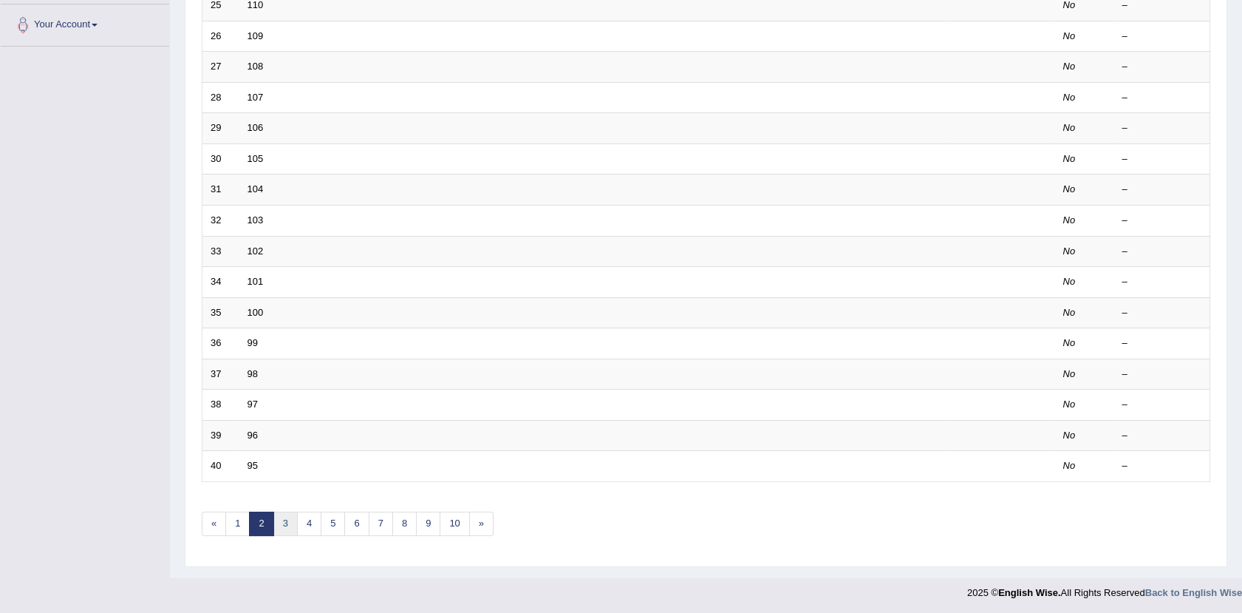
click at [280, 526] on link "3" at bounding box center [285, 523] width 24 height 24
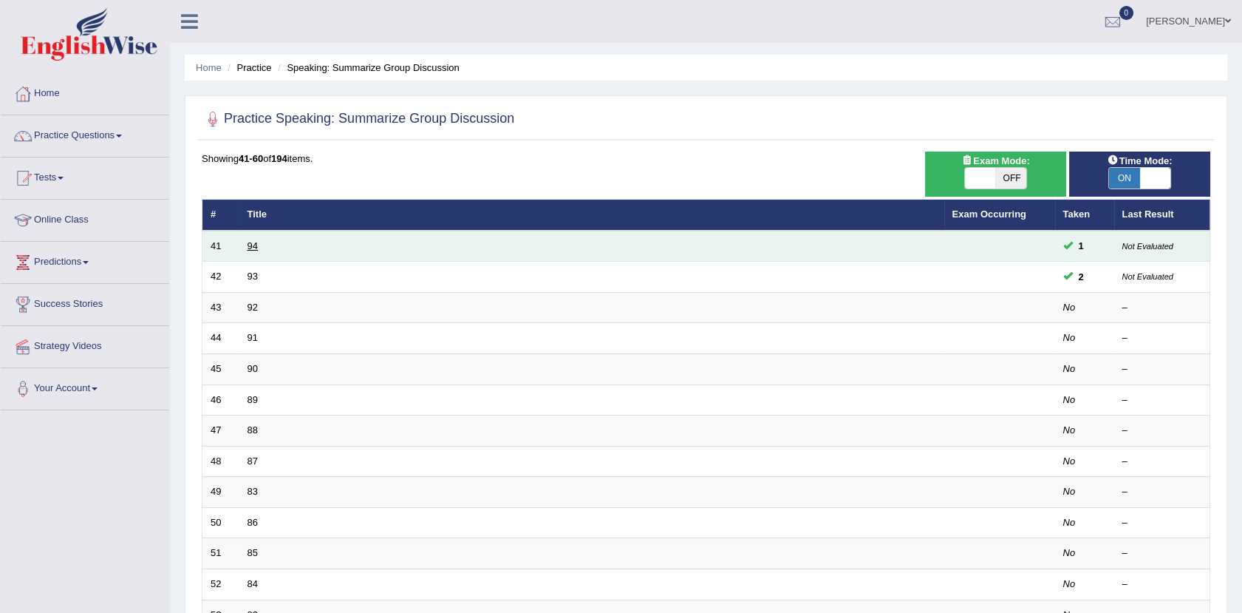
click at [253, 250] on link "94" at bounding box center [253, 245] width 10 height 11
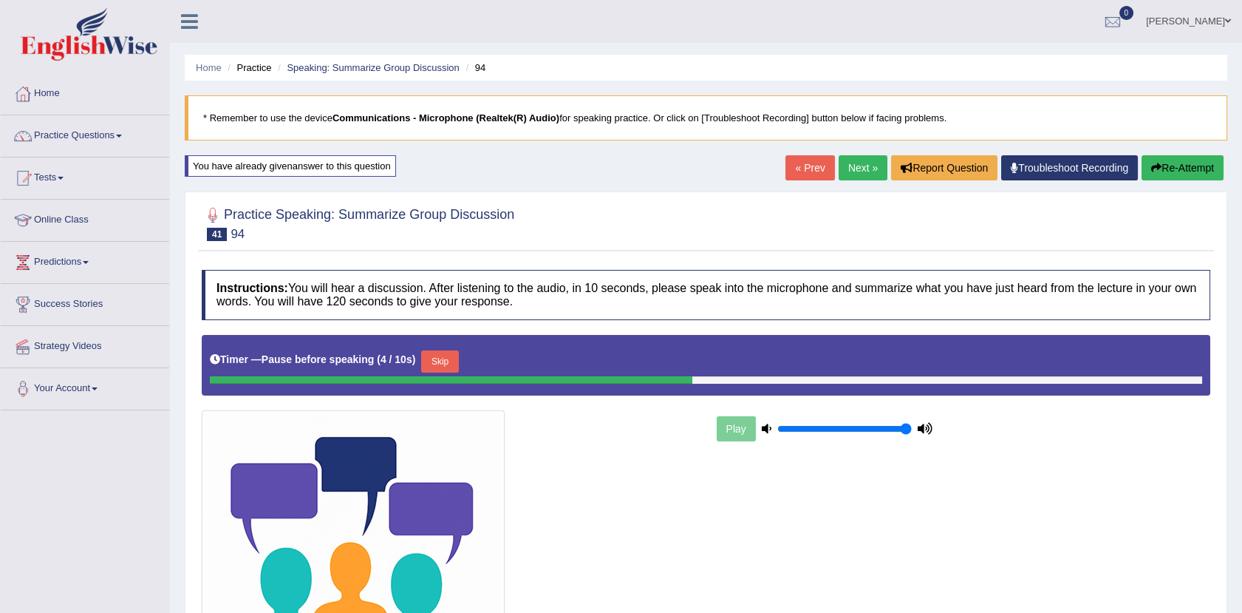
click at [1165, 163] on button "Re-Attempt" at bounding box center [1183, 167] width 82 height 25
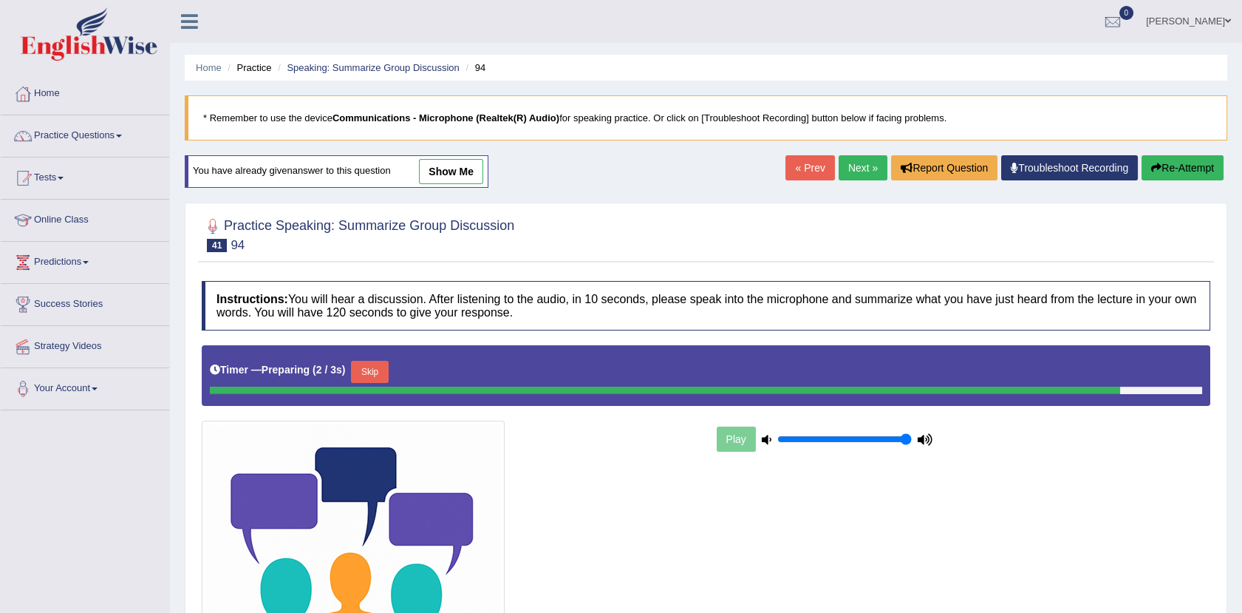
click at [443, 169] on link "show me" at bounding box center [451, 171] width 64 height 25
click at [443, 169] on div "Home Practice Speaking: Summarize Group Discussion 94 * Remember to use the dev…" at bounding box center [706, 400] width 1072 height 801
click at [460, 163] on div "Home Practice Speaking: Summarize Group Discussion 94 * Remember to use the dev…" at bounding box center [706, 400] width 1072 height 801
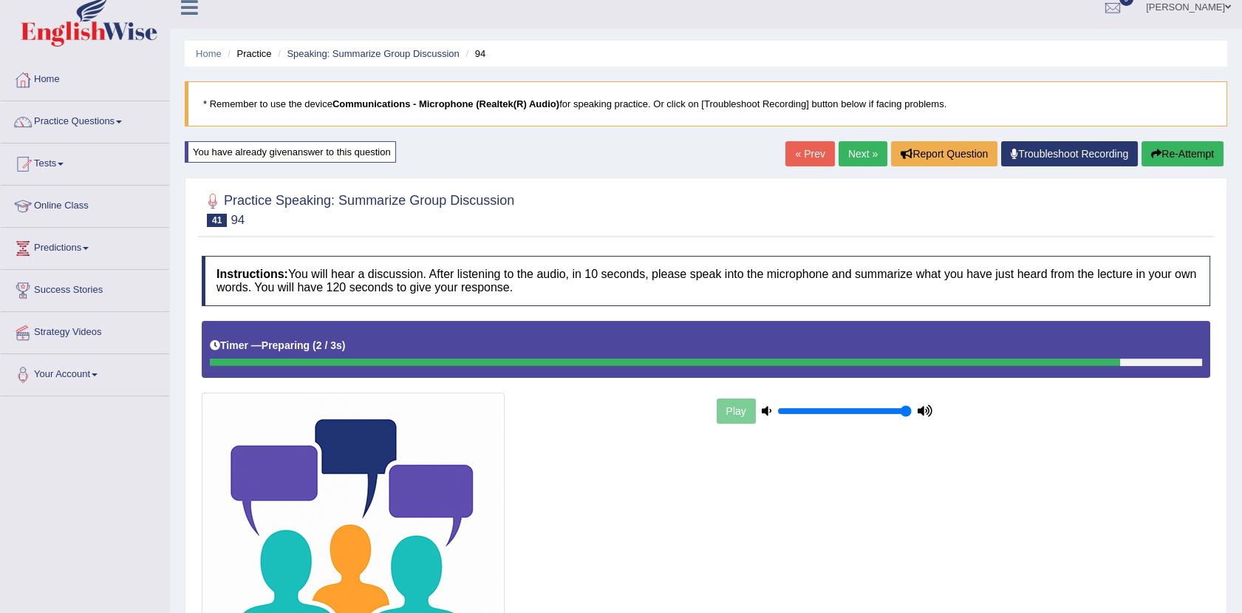
scroll to position [11, 0]
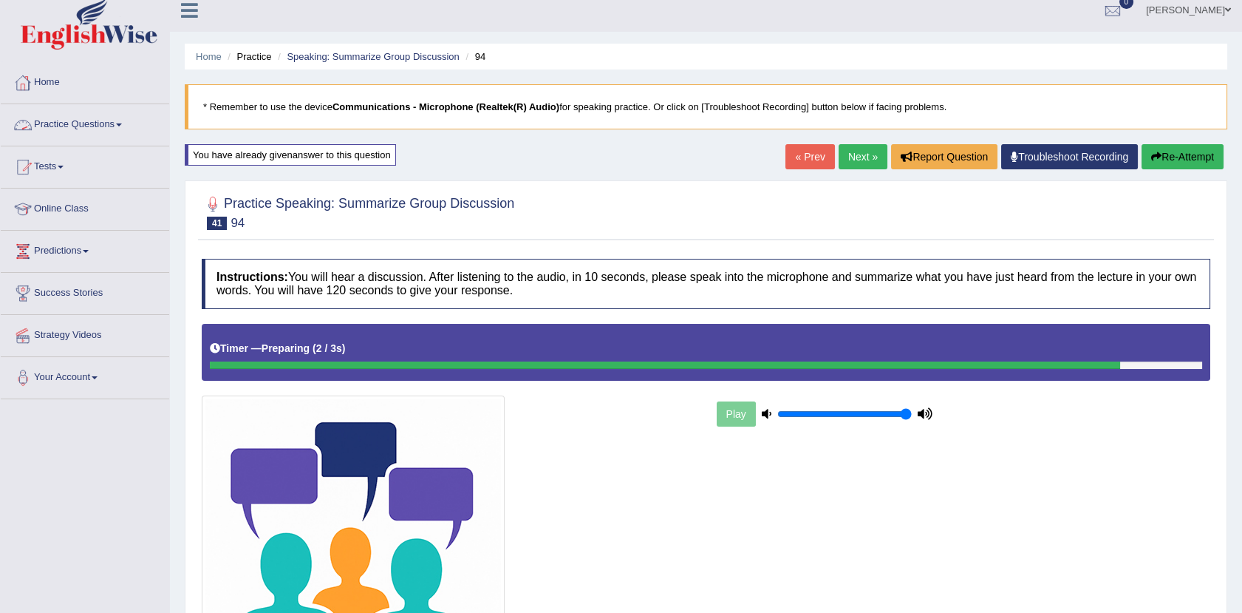
click at [110, 122] on link "Practice Questions" at bounding box center [85, 122] width 168 height 37
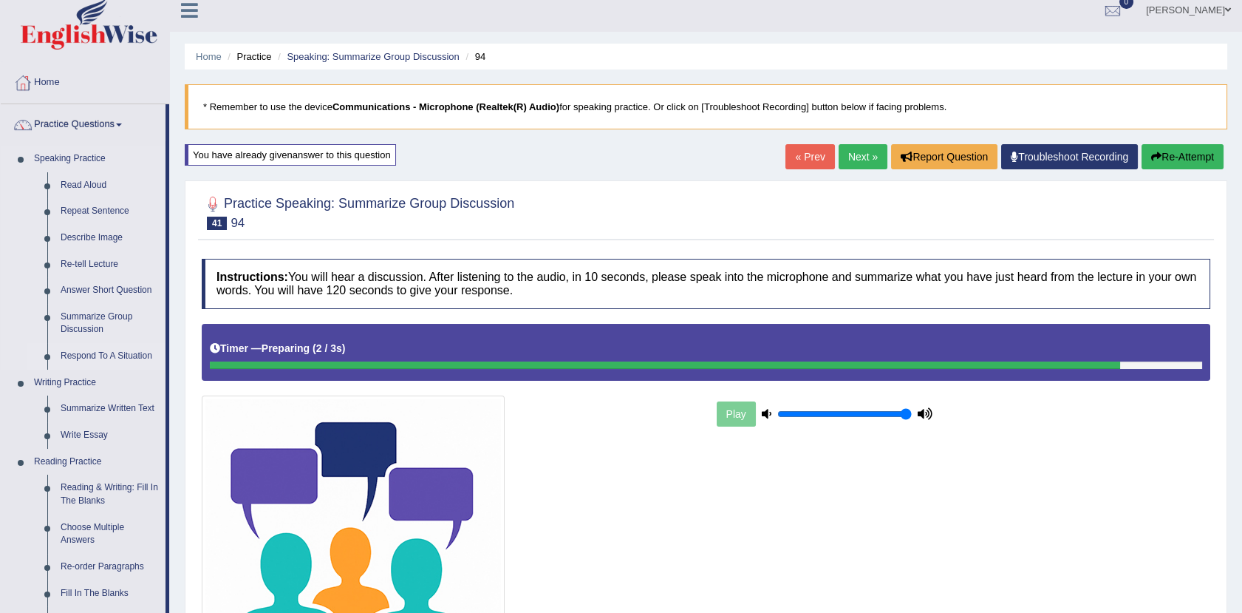
click at [100, 352] on link "Respond To A Situation" at bounding box center [110, 356] width 112 height 27
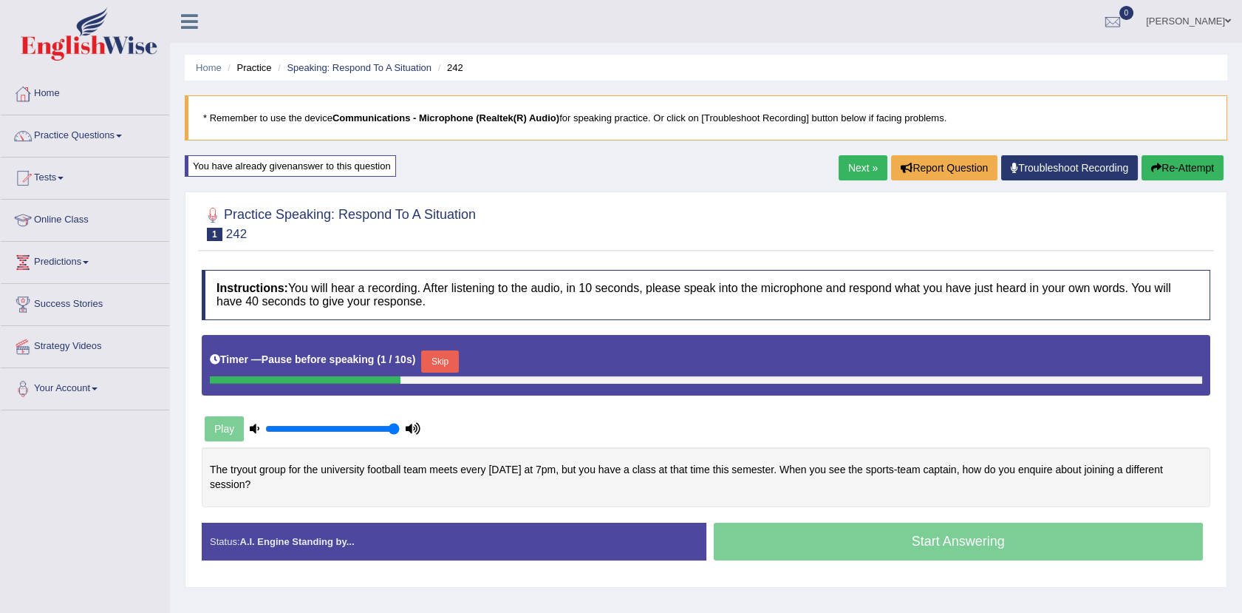
click at [1156, 168] on icon "button" at bounding box center [1156, 168] width 10 height 10
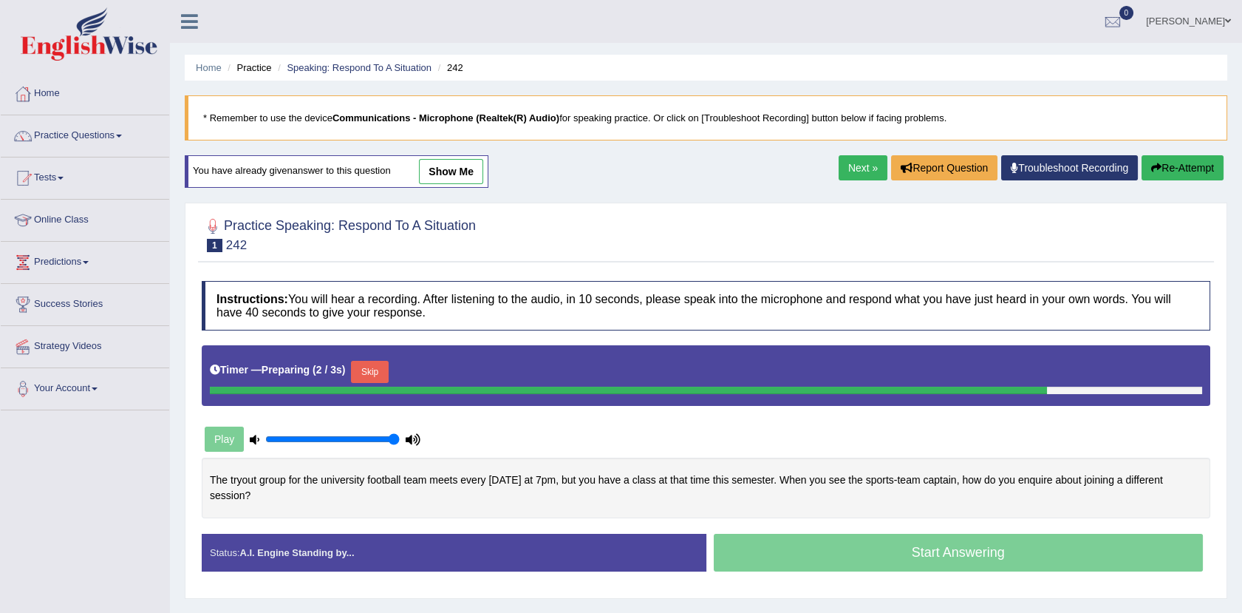
click at [423, 166] on link "show me" at bounding box center [451, 171] width 64 height 25
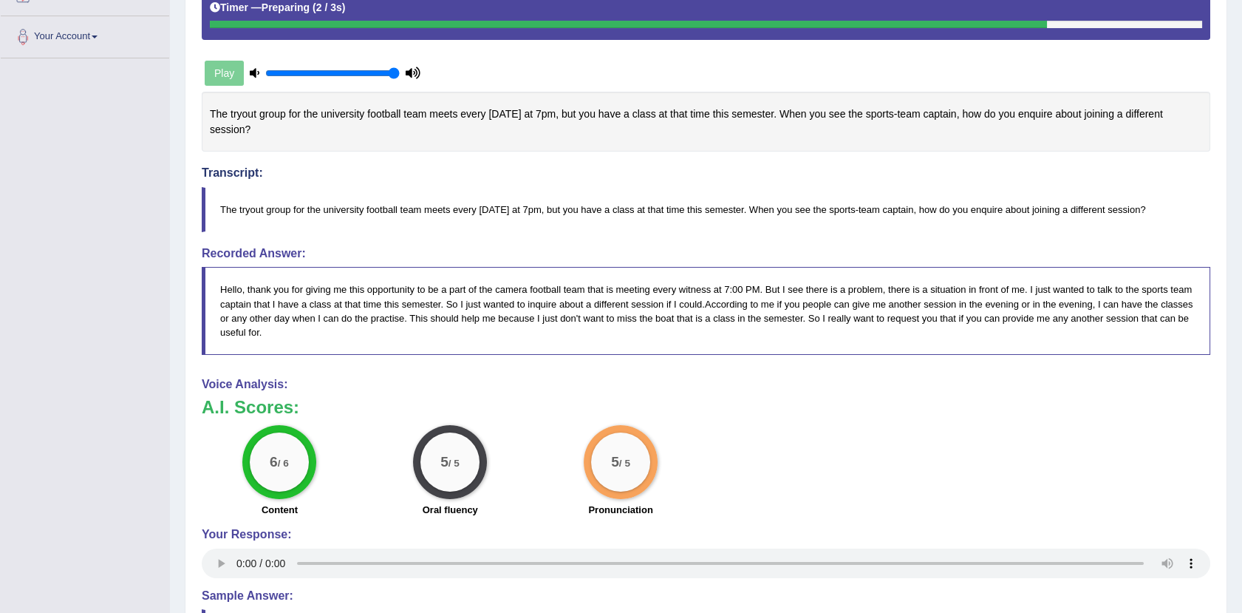
scroll to position [521, 0]
